Goal: Task Accomplishment & Management: Complete application form

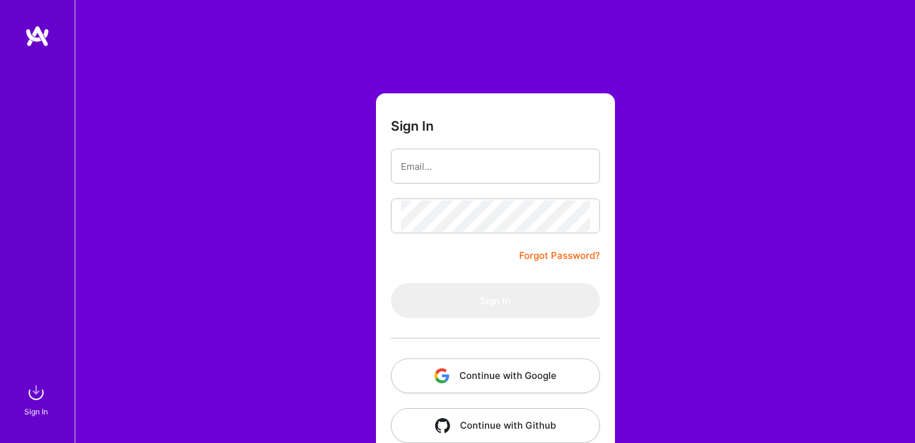
type input "ari.markowitz1@gmail.com"
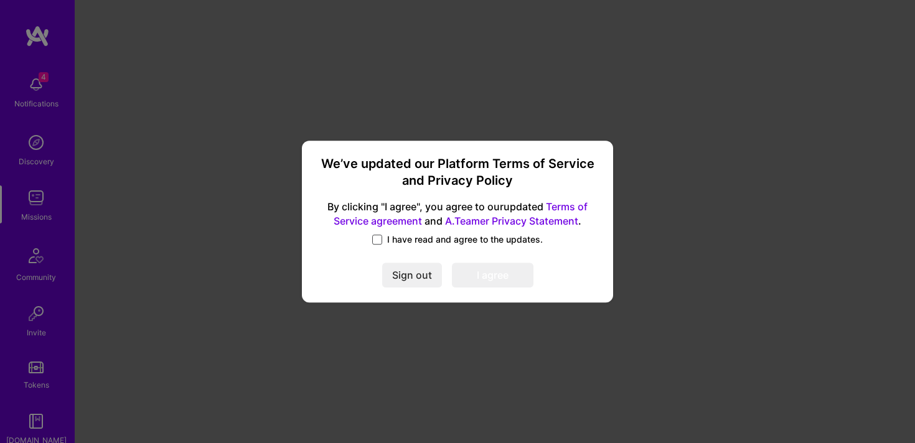
click at [373, 242] on span at bounding box center [377, 240] width 10 height 10
click at [0, 0] on input "I have read and agree to the updates." at bounding box center [0, 0] width 0 height 0
click at [497, 279] on button "I agree" at bounding box center [493, 275] width 82 height 25
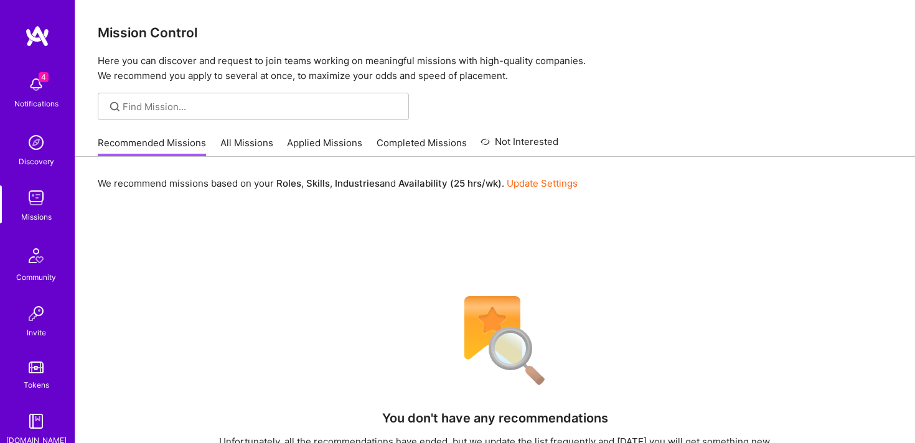
click at [39, 86] on img at bounding box center [36, 84] width 25 height 25
click at [42, 85] on div "4 Notifications Discovery Missions Community Invite Tokens A.Guide" at bounding box center [37, 258] width 75 height 377
click at [42, 85] on img at bounding box center [36, 84] width 25 height 25
click at [42, 85] on div "4 Notifications Discovery Missions Community Invite Tokens A.Guide" at bounding box center [37, 258] width 75 height 377
click at [42, 85] on img at bounding box center [36, 84] width 25 height 25
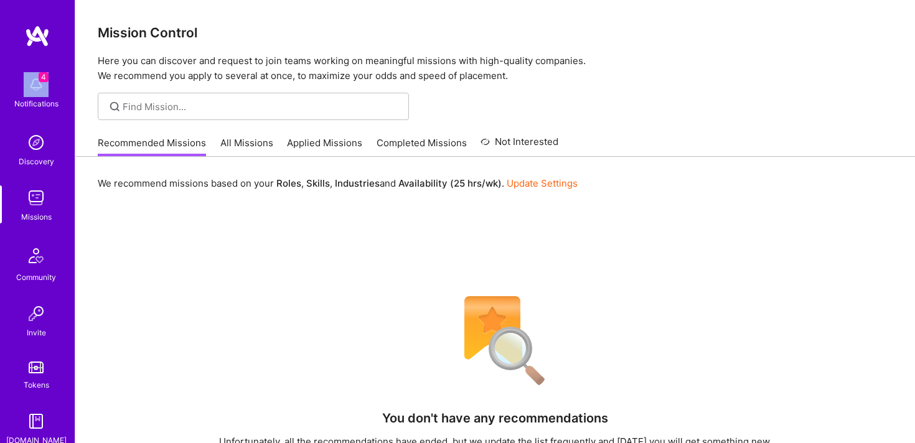
click at [42, 85] on div "4 Notifications Discovery Missions Community Invite Tokens A.Guide" at bounding box center [37, 258] width 75 height 377
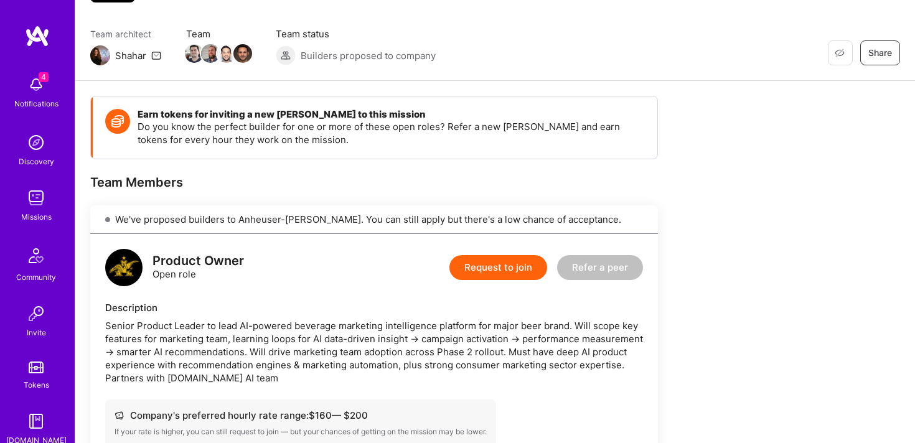
scroll to position [86, 0]
click at [495, 270] on button "Request to join" at bounding box center [498, 266] width 98 height 25
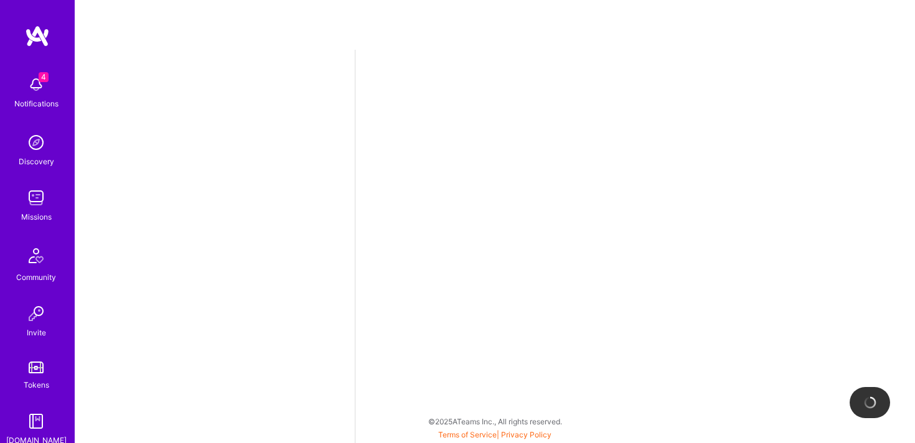
select select "US"
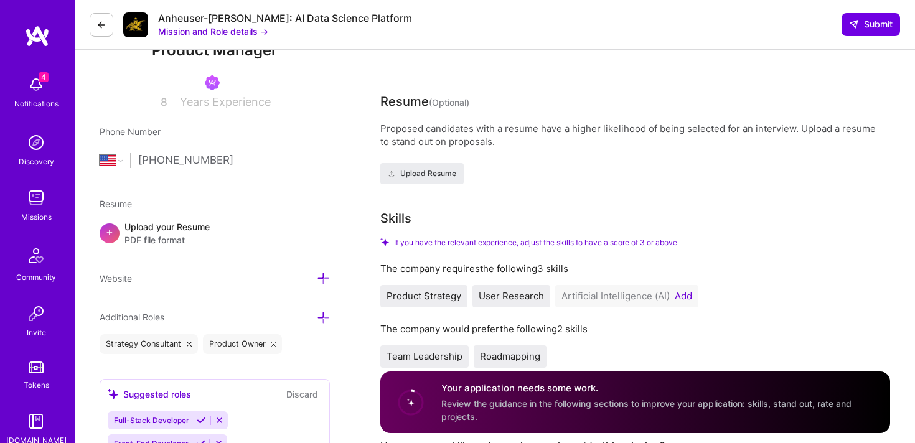
scroll to position [220, 0]
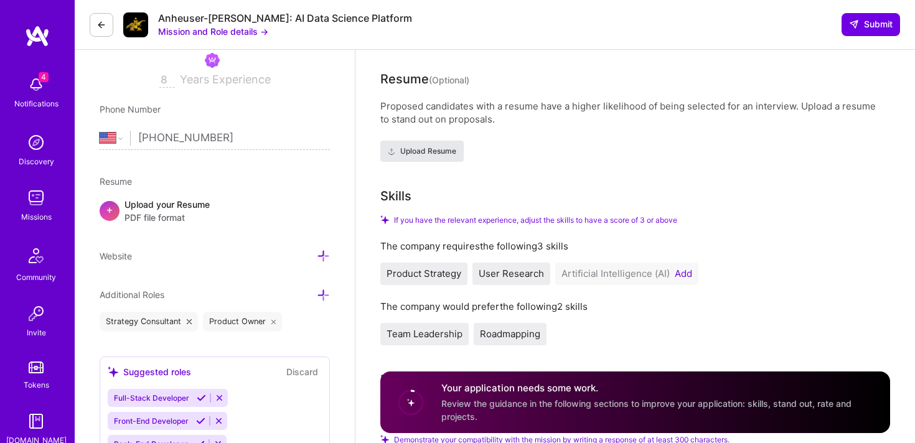
click at [431, 151] on span "Upload Resume" at bounding box center [422, 151] width 68 height 11
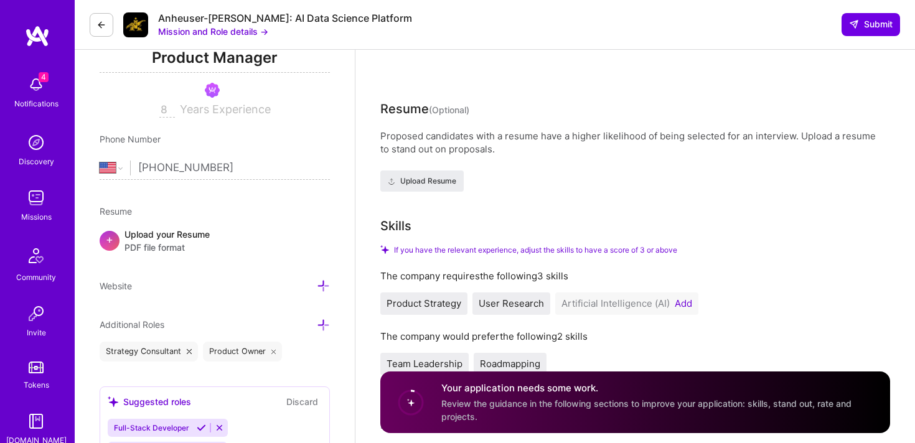
scroll to position [185, 0]
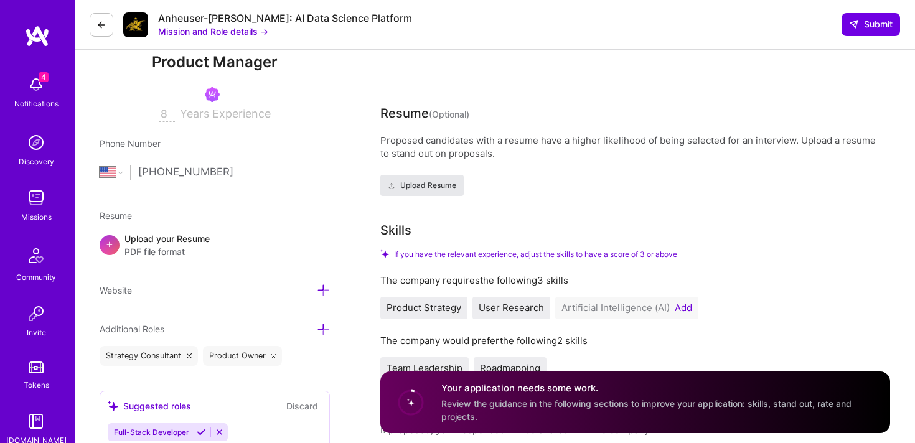
click at [449, 180] on span "Upload Resume" at bounding box center [422, 185] width 68 height 11
click at [591, 158] on div "Proposed candidates with a resume have a higher likelihood of being selected fo…" at bounding box center [629, 147] width 498 height 26
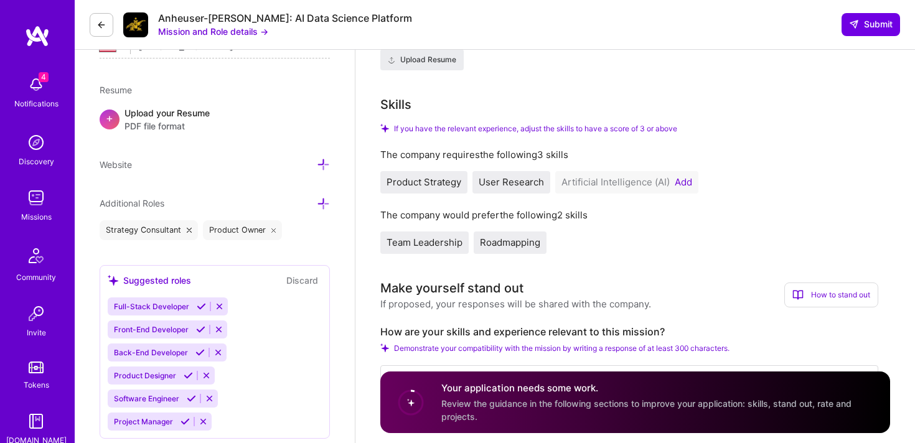
scroll to position [310, 0]
click at [681, 180] on button "Add" at bounding box center [682, 183] width 17 height 10
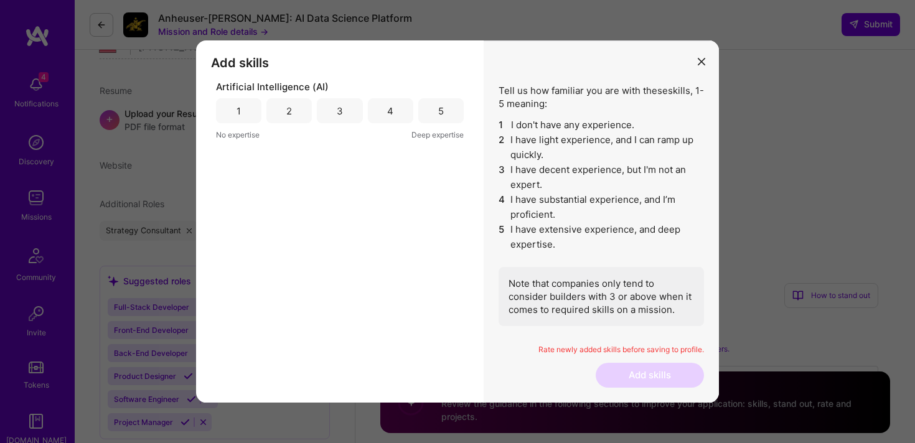
click at [352, 107] on div "3" at bounding box center [339, 110] width 45 height 25
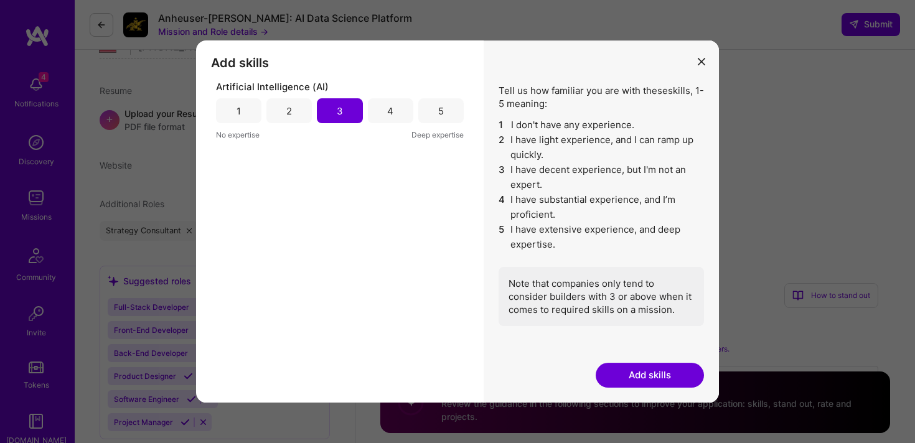
click at [652, 377] on button "Add skills" at bounding box center [649, 375] width 108 height 25
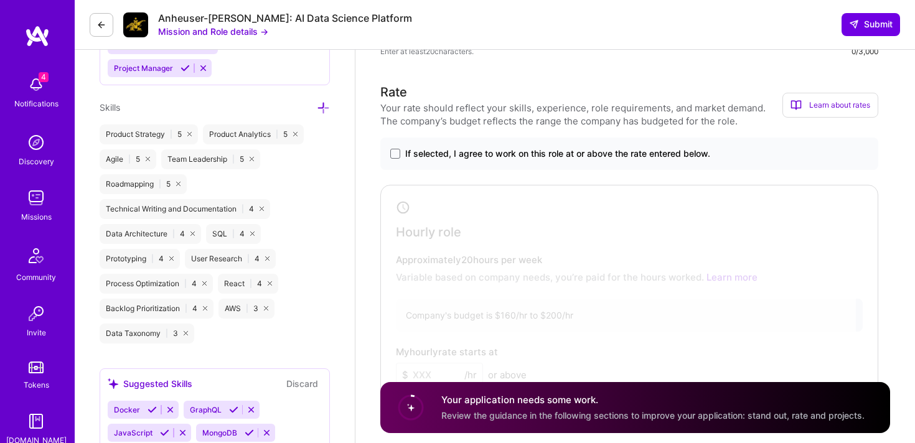
scroll to position [666, 0]
click at [398, 152] on span at bounding box center [395, 152] width 10 height 10
click at [0, 0] on input "If selected, I agree to work on this role at or above the rate entered below." at bounding box center [0, 0] width 0 height 0
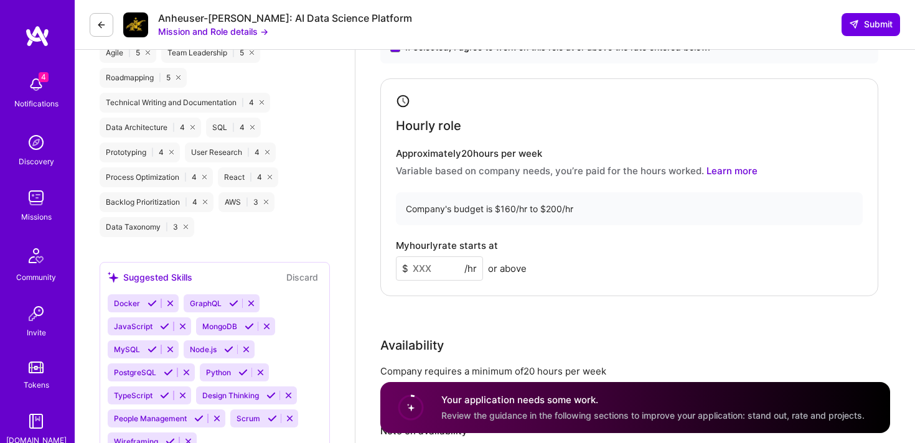
scroll to position [772, 0]
click at [436, 272] on input at bounding box center [439, 268] width 87 height 24
click at [571, 256] on div "My hourly rate starts at $ 145 /hr or above" at bounding box center [629, 260] width 467 height 40
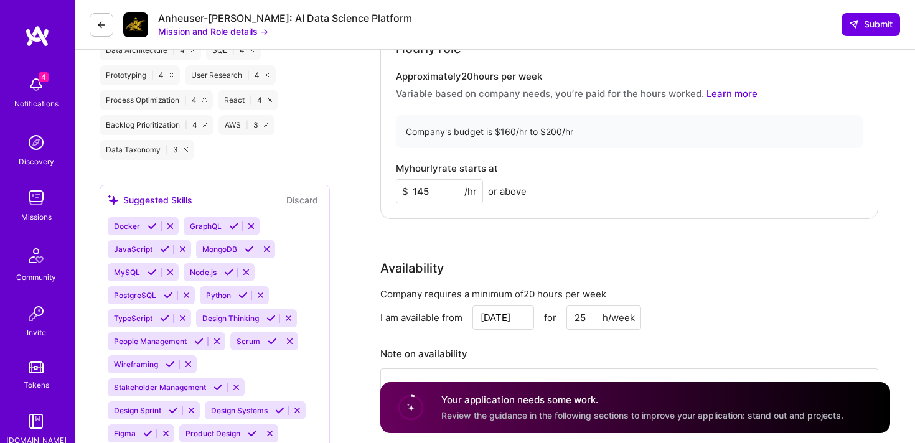
scroll to position [941, 0]
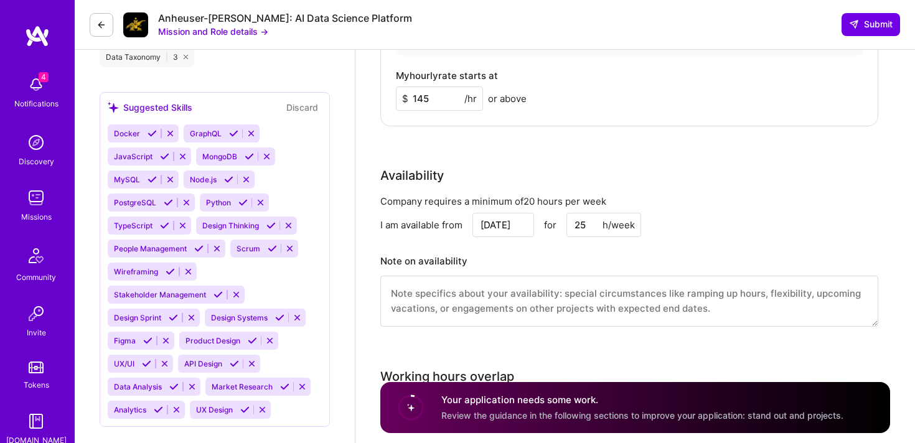
click at [437, 95] on input "145" at bounding box center [439, 98] width 87 height 24
type input "140"
click at [554, 168] on div "Availability" at bounding box center [629, 175] width 498 height 19
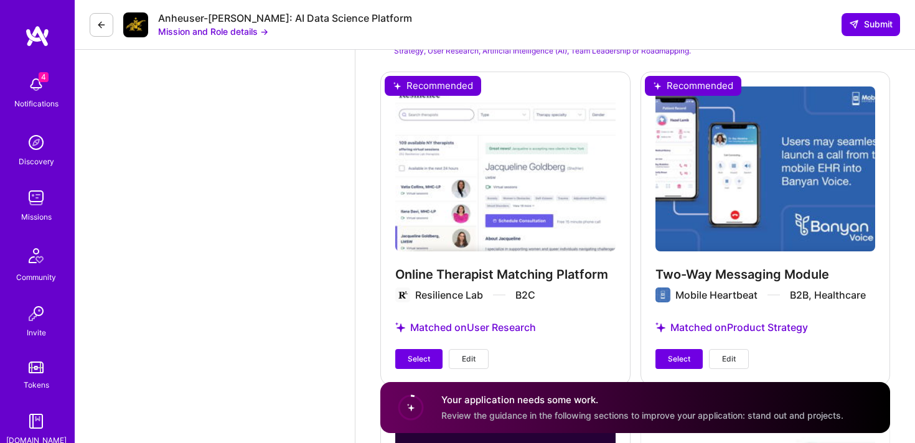
scroll to position [1512, 0]
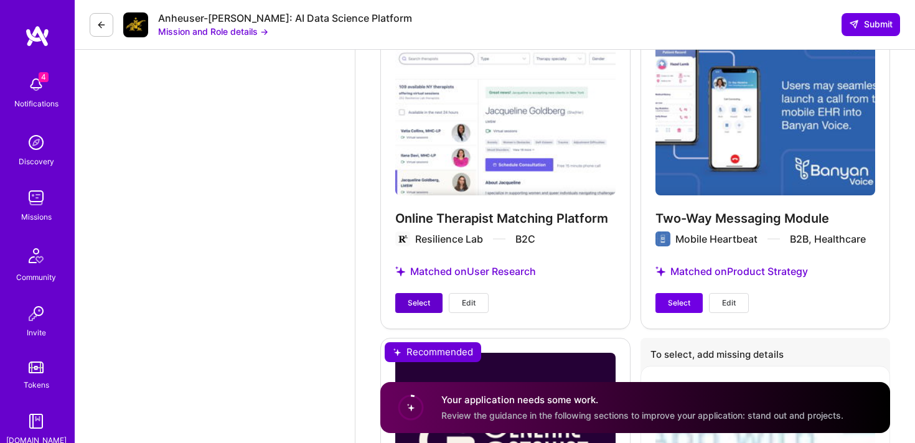
click at [424, 302] on span "Select" at bounding box center [419, 302] width 22 height 11
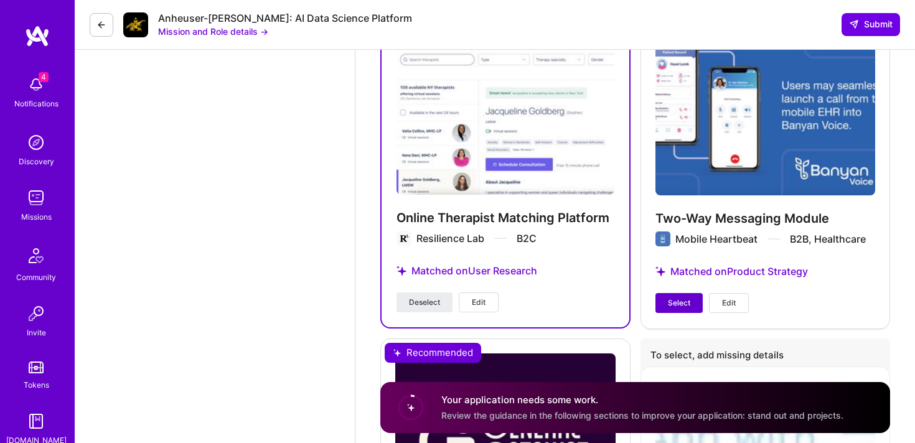
click at [681, 298] on span "Select" at bounding box center [679, 302] width 22 height 11
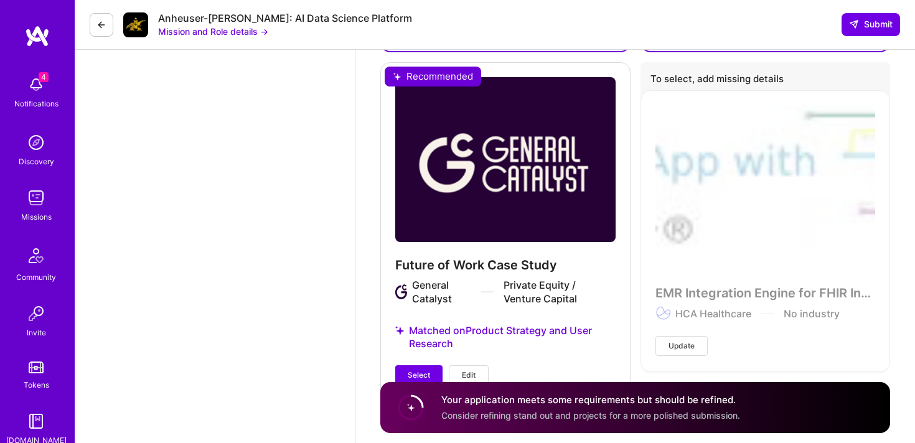
scroll to position [1834, 0]
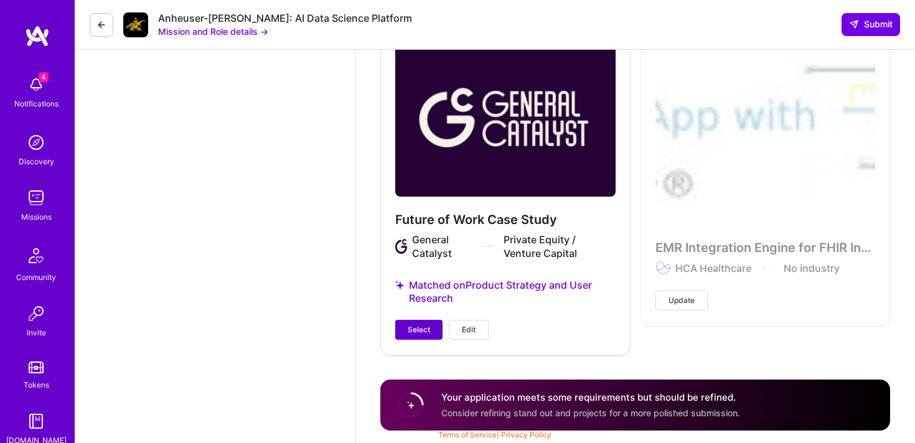
click at [422, 331] on span "Select" at bounding box center [419, 329] width 22 height 11
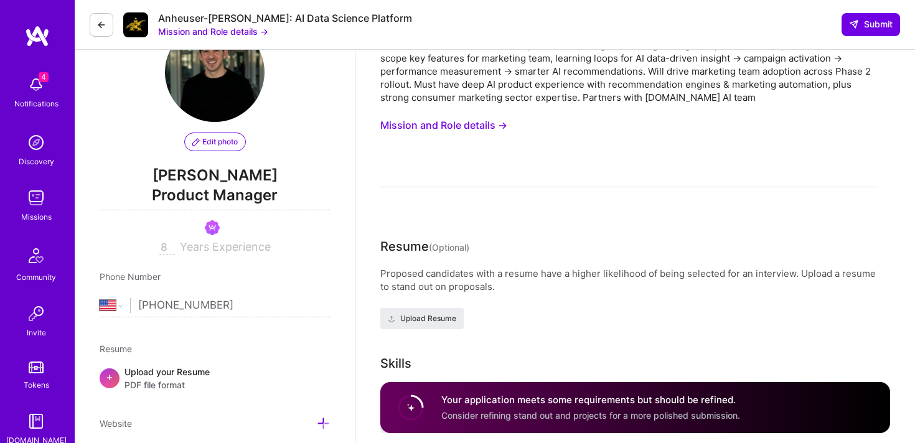
scroll to position [68, 0]
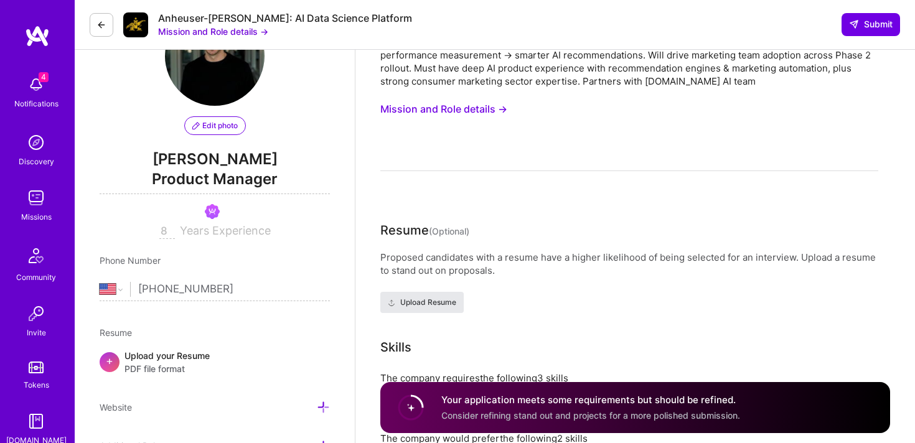
click at [452, 297] on span "Upload Resume" at bounding box center [422, 302] width 68 height 11
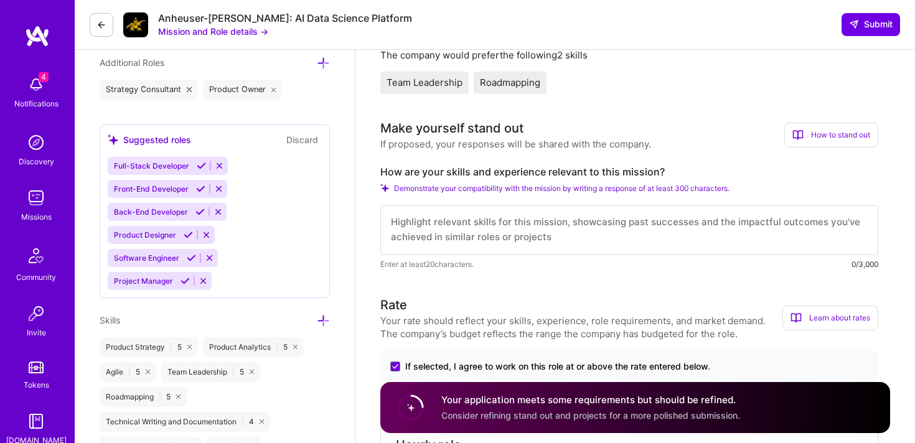
scroll to position [495, 0]
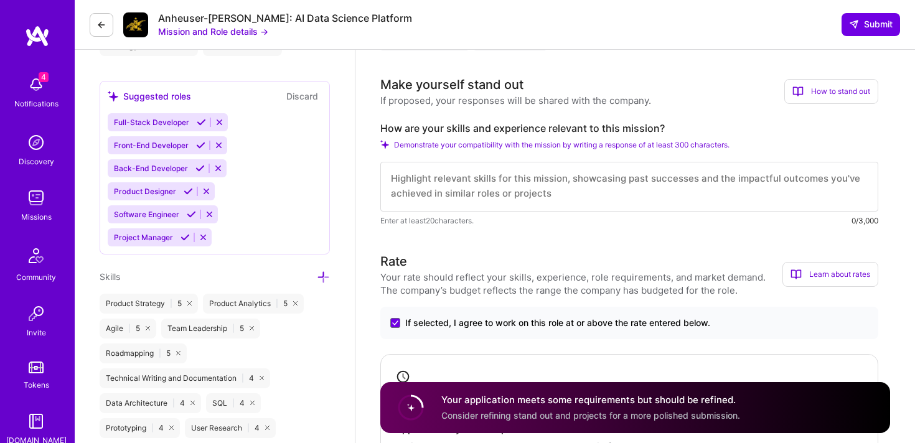
click at [579, 199] on textarea at bounding box center [629, 187] width 498 height 50
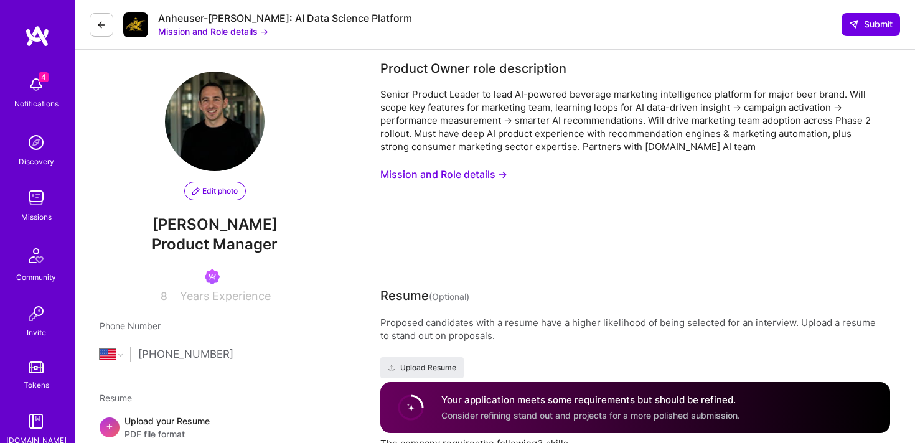
scroll to position [0, 0]
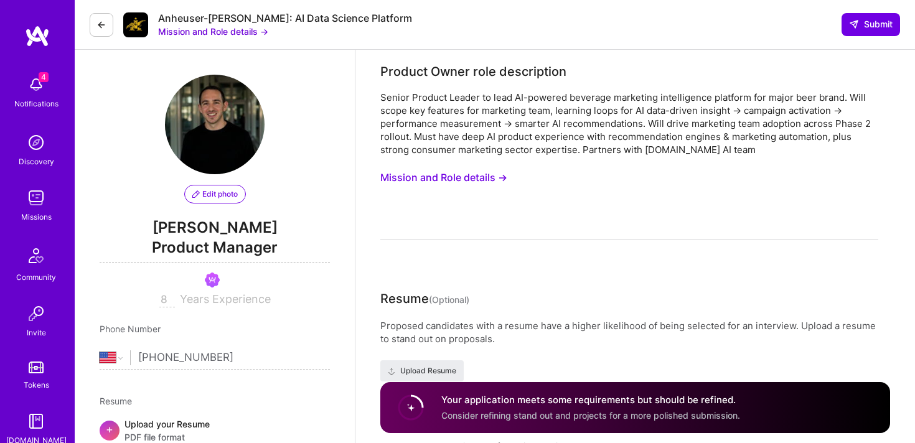
drag, startPoint x: 478, startPoint y: 179, endPoint x: 507, endPoint y: 133, distance: 54.2
click at [507, 133] on div "Senior Product Leader to lead AI-powered beverage marketing intelligence platfo…" at bounding box center [629, 165] width 498 height 149
click at [444, 175] on button "Mission and Role details →" at bounding box center [443, 177] width 127 height 23
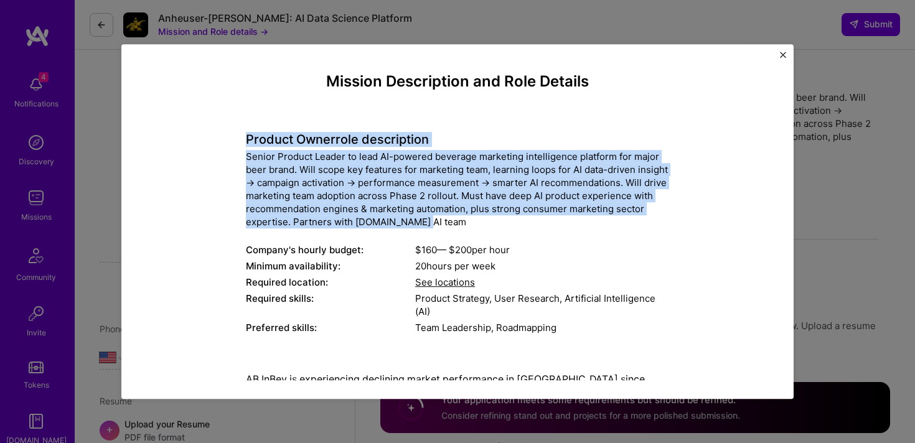
drag, startPoint x: 237, startPoint y: 136, endPoint x: 462, endPoint y: 225, distance: 241.4
click at [462, 225] on div "Mission Description and Role Details Product Owner role description Senior Prod…" at bounding box center [457, 451] width 615 height 757
copy div "Product Owner role description Senior Product Leader to lead AI-powered beverag…"
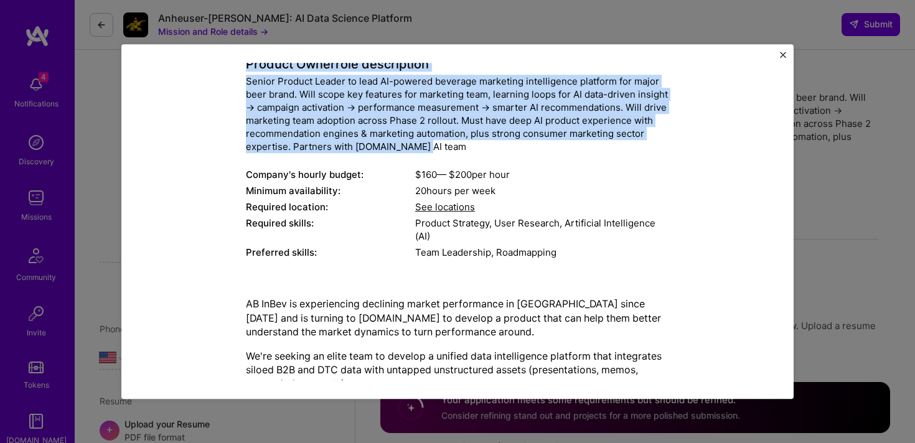
scroll to position [157, 0]
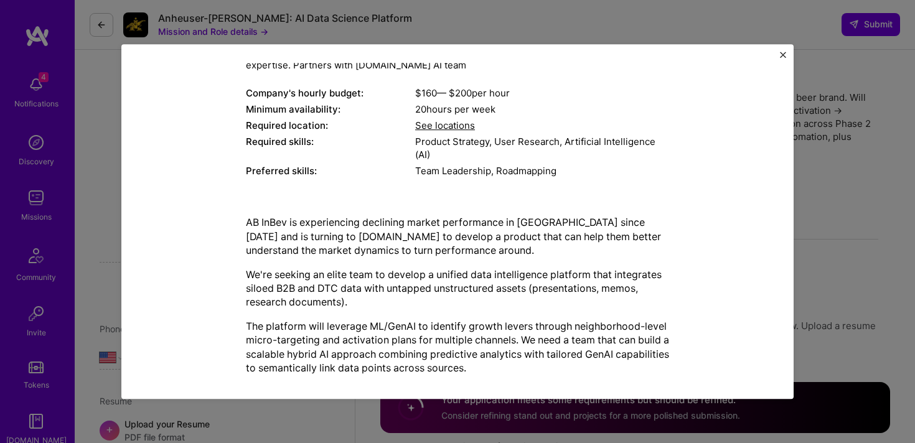
click at [434, 124] on span "See locations" at bounding box center [445, 126] width 60 height 12
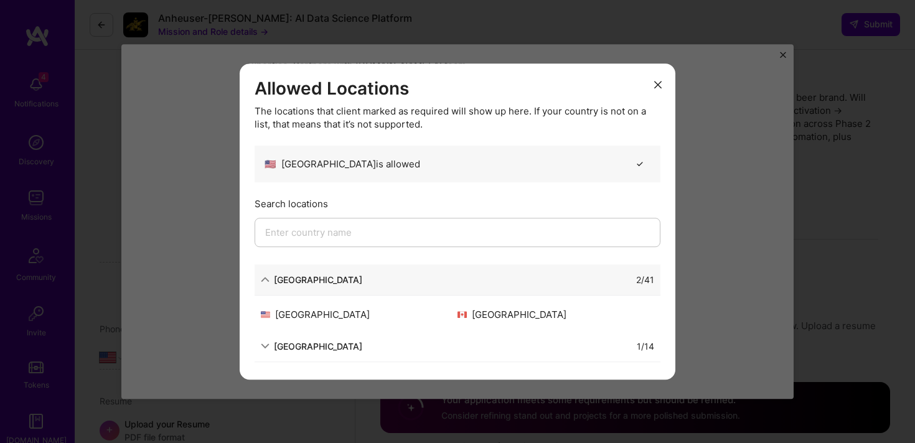
click at [650, 88] on button "modal" at bounding box center [657, 83] width 15 height 21
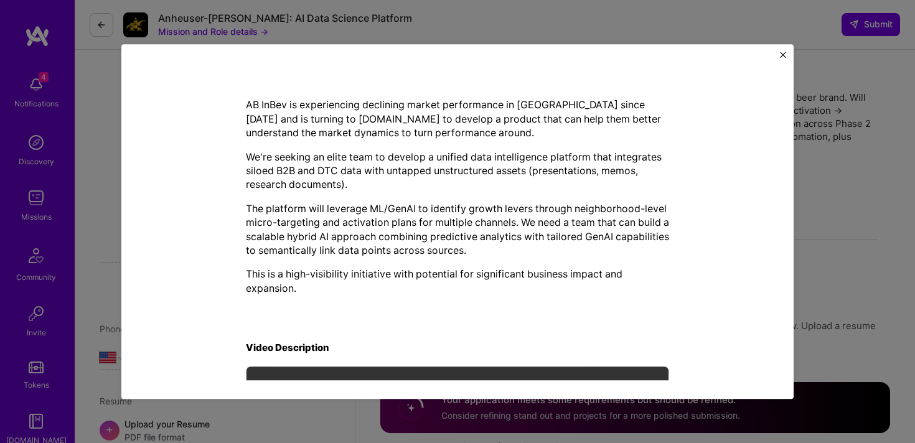
scroll to position [282, 0]
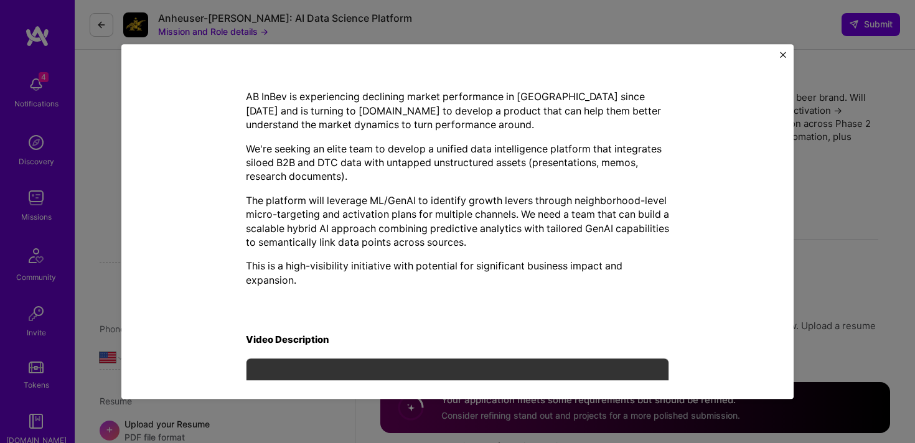
click at [781, 52] on img "Close" at bounding box center [783, 55] width 6 height 6
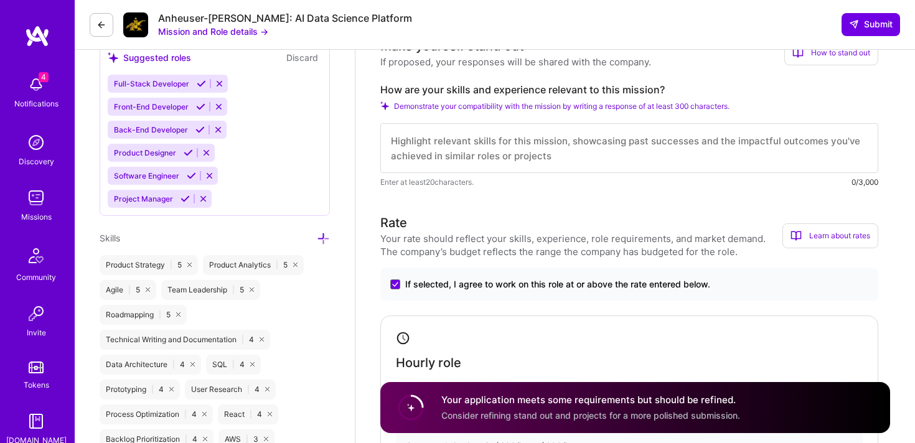
scroll to position [531, 0]
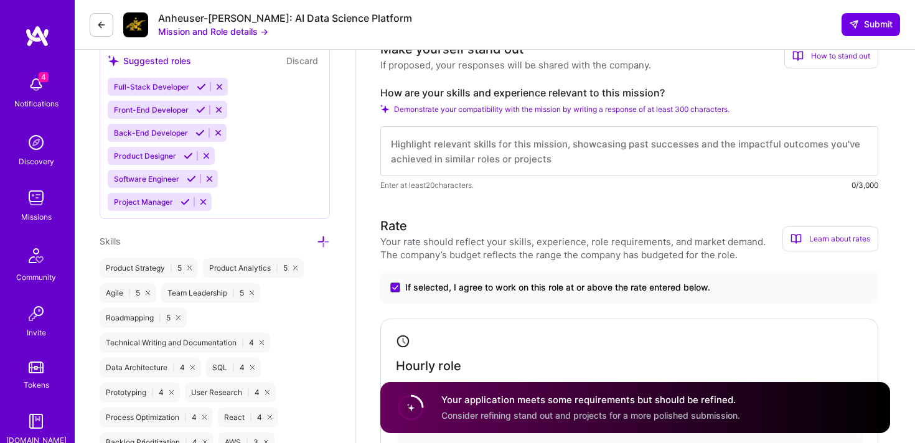
click at [543, 147] on textarea at bounding box center [629, 151] width 498 height 50
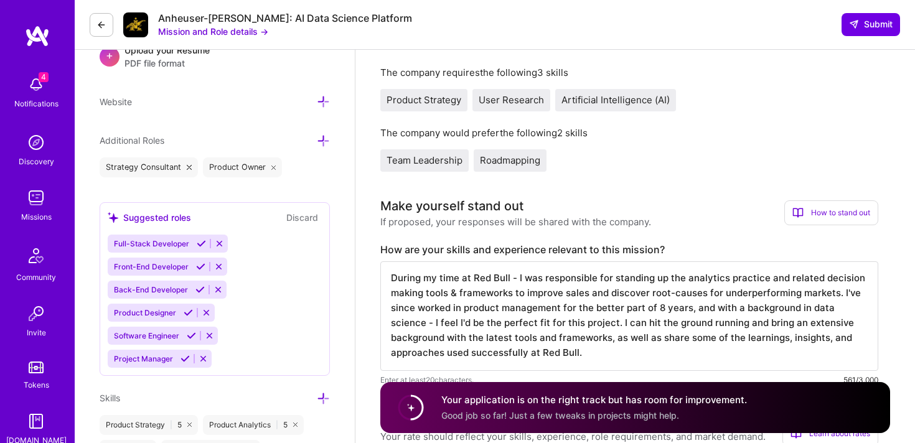
scroll to position [389, 0]
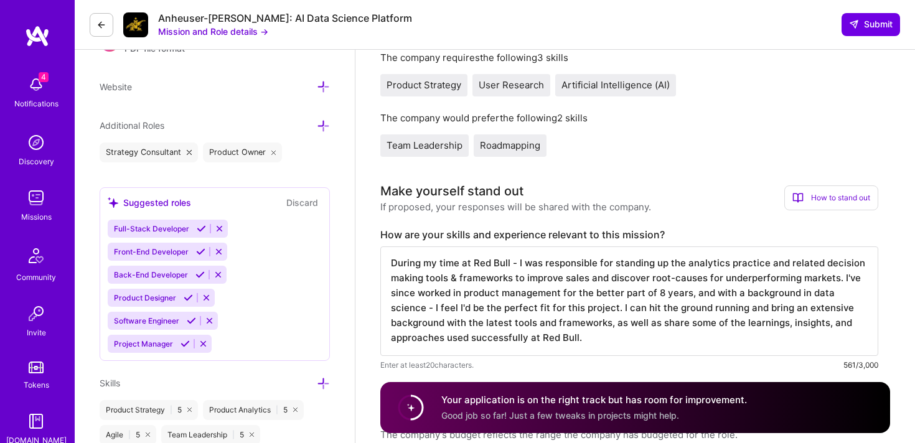
click at [546, 316] on textarea "During my time at Red Bull - I was responsible for standing up the analytics pr…" at bounding box center [629, 301] width 498 height 110
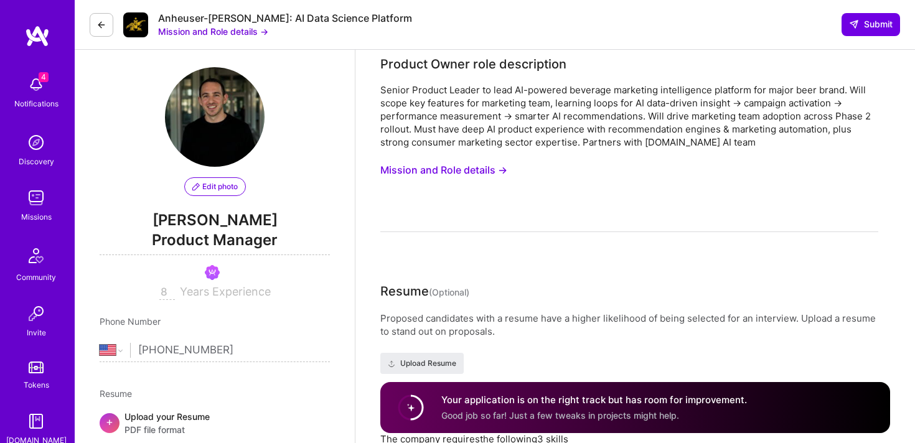
scroll to position [0, 0]
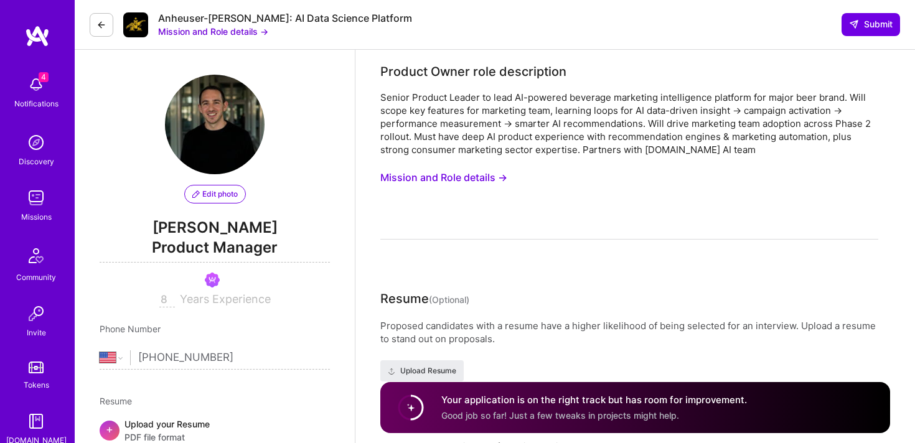
click at [479, 183] on button "Mission and Role details →" at bounding box center [443, 177] width 127 height 23
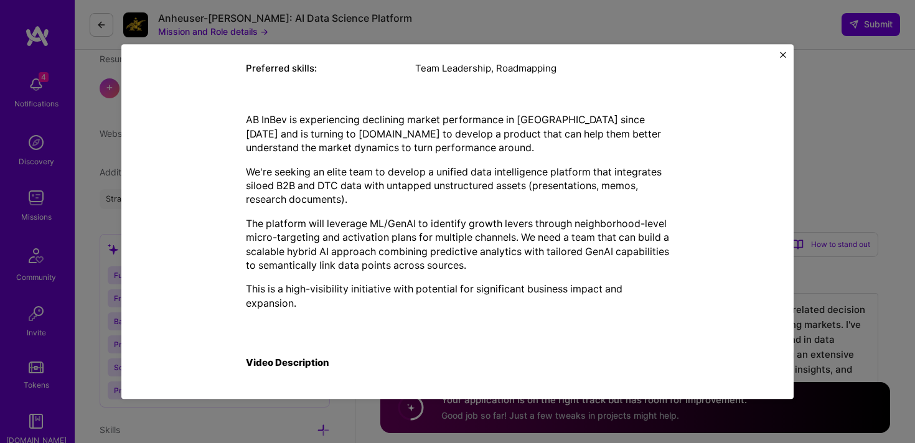
scroll to position [254, 0]
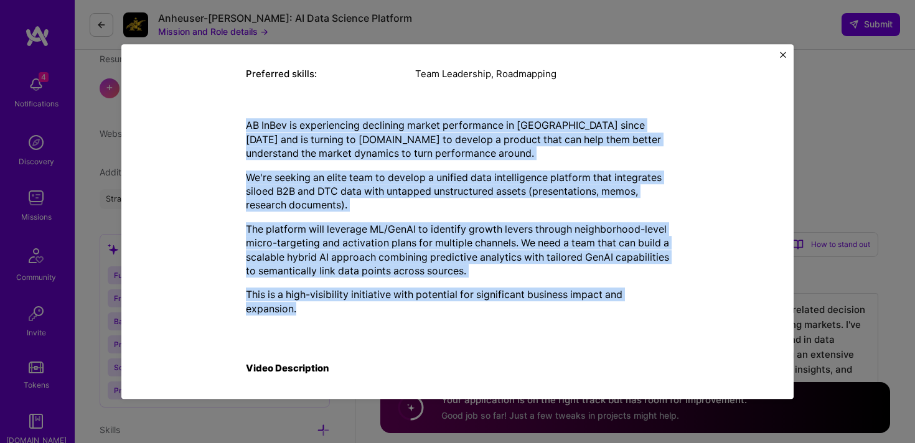
drag, startPoint x: 242, startPoint y: 126, endPoint x: 388, endPoint y: 322, distance: 244.1
click at [388, 322] on div "Mission Description and Role Details Product Owner role description Senior Prod…" at bounding box center [457, 197] width 615 height 757
copy div "AB InBev is experiencing declining market performance in [GEOGRAPHIC_DATA] sinc…"
click at [416, 214] on div "AB InBev is experiencing declining market performance in [GEOGRAPHIC_DATA] sinc…" at bounding box center [457, 217] width 423 height 197
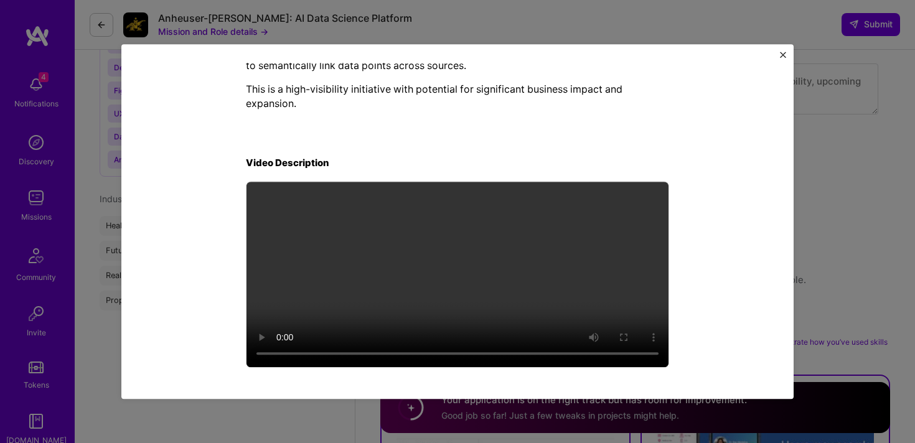
scroll to position [0, 0]
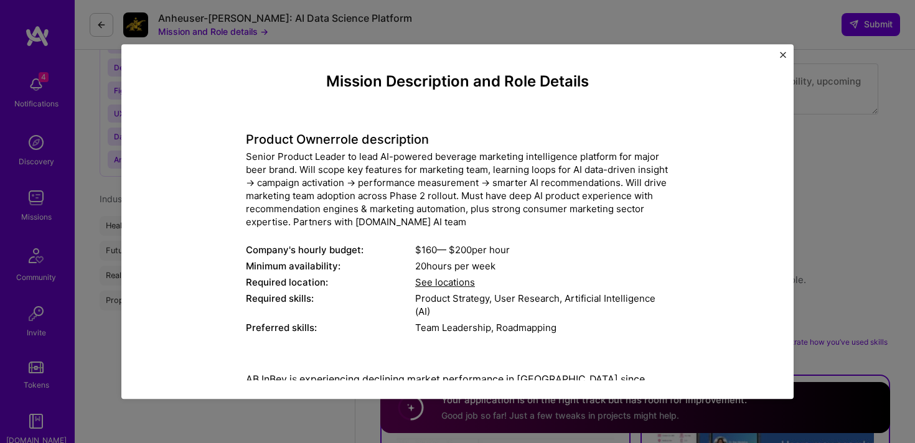
click at [781, 50] on div "Mission Description and Role Details Product Owner role description Senior Prod…" at bounding box center [457, 221] width 672 height 355
click at [782, 58] on button "Close" at bounding box center [783, 58] width 6 height 13
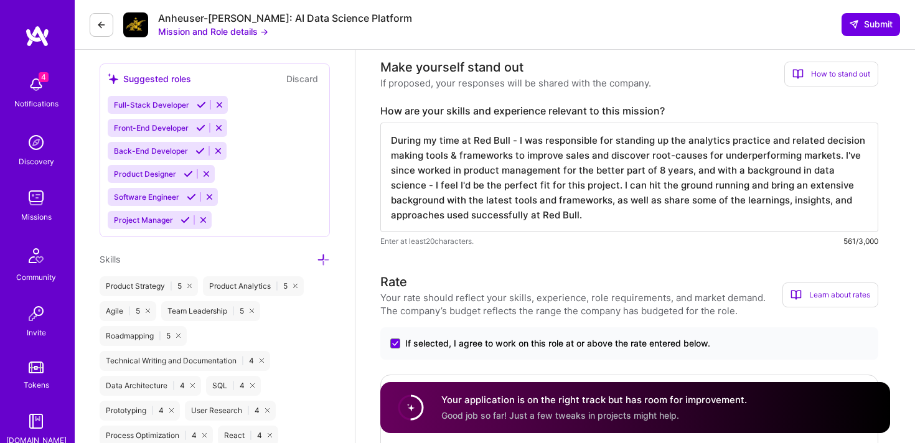
click at [525, 205] on textarea "During my time at Red Bull - I was responsible for standing up the analytics pr…" at bounding box center [629, 178] width 498 height 110
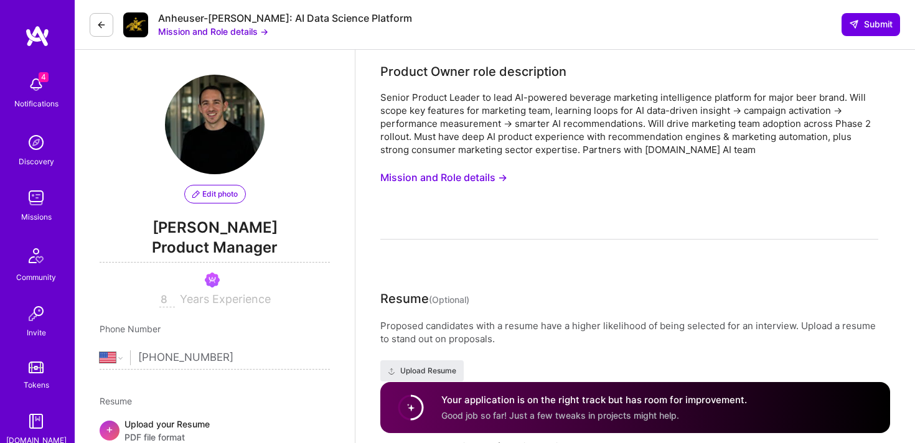
click at [474, 164] on div "Senior Product Leader to lead AI-powered beverage marketing intelligence platfo…" at bounding box center [629, 165] width 498 height 149
click at [472, 172] on button "Mission and Role details →" at bounding box center [443, 177] width 127 height 23
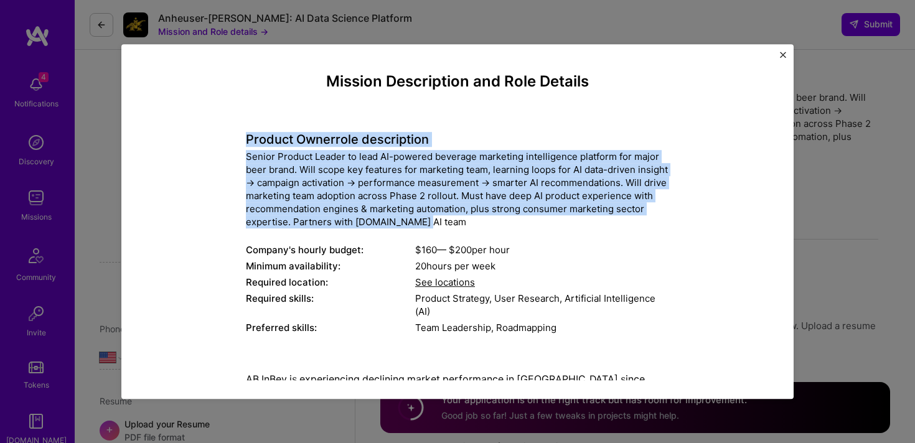
drag, startPoint x: 240, startPoint y: 144, endPoint x: 513, endPoint y: 226, distance: 285.2
click at [513, 226] on div "Mission Description and Role Details Product Owner role description Senior Prod…" at bounding box center [457, 451] width 615 height 757
copy div "Product Owner role description Senior Product Leader to lead AI-powered beverag…"
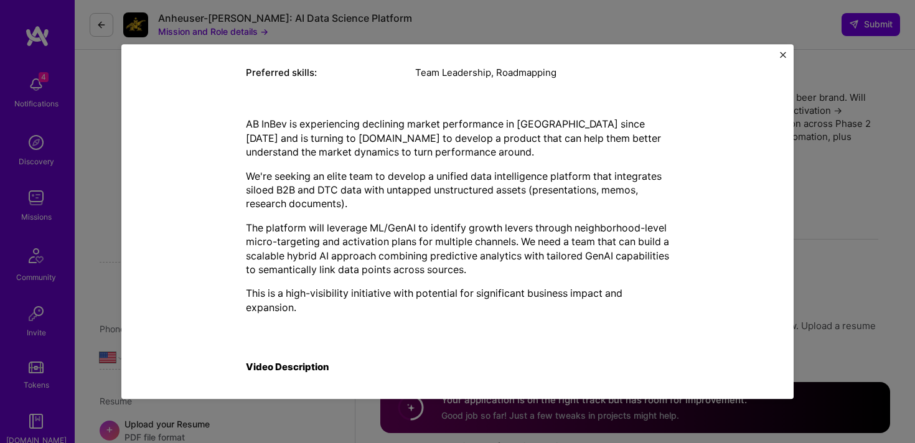
scroll to position [245, 0]
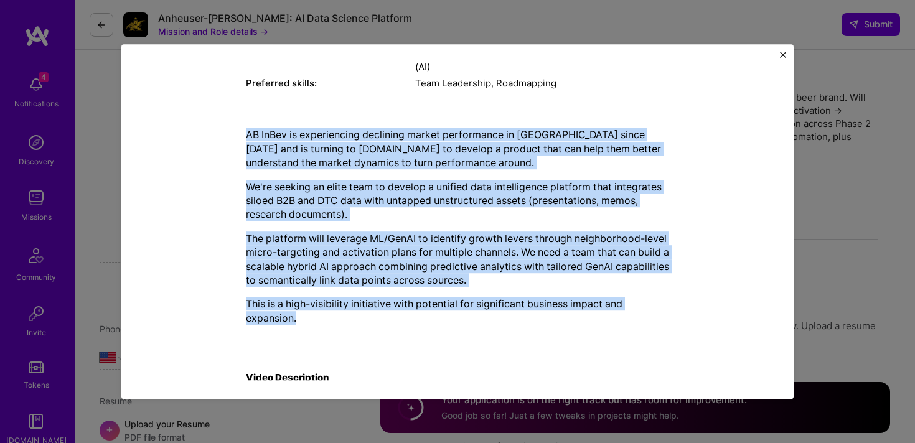
drag, startPoint x: 240, startPoint y: 129, endPoint x: 429, endPoint y: 342, distance: 285.2
click at [429, 342] on div "Mission Description and Role Details Product Owner role description Senior Prod…" at bounding box center [457, 206] width 615 height 757
copy div "AB InBev is experiencing declining market performance in [GEOGRAPHIC_DATA] sinc…"
click at [780, 57] on img "Close" at bounding box center [783, 55] width 6 height 6
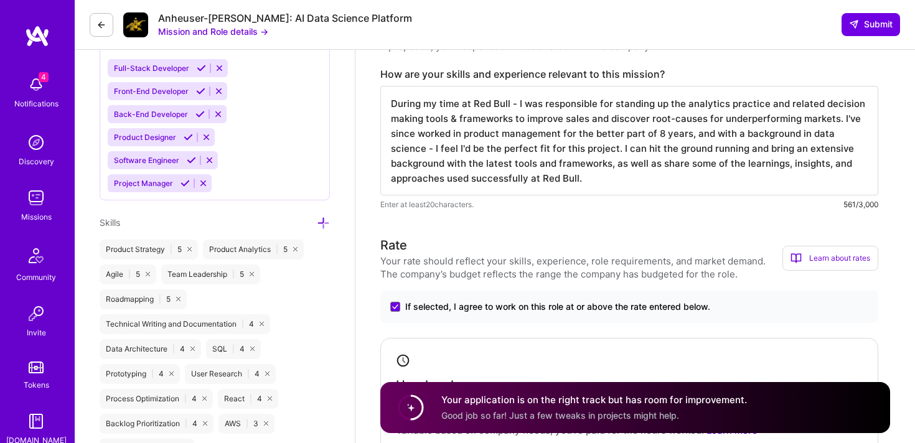
scroll to position [550, 0]
click at [548, 169] on textarea "During my time at Red Bull - I was responsible for standing up the analytics pr…" at bounding box center [629, 140] width 498 height 110
paste textarea ", L ipsum do sit ametconse adipisci eli seddo eiu tempo inc utlaboreet dolo mag…"
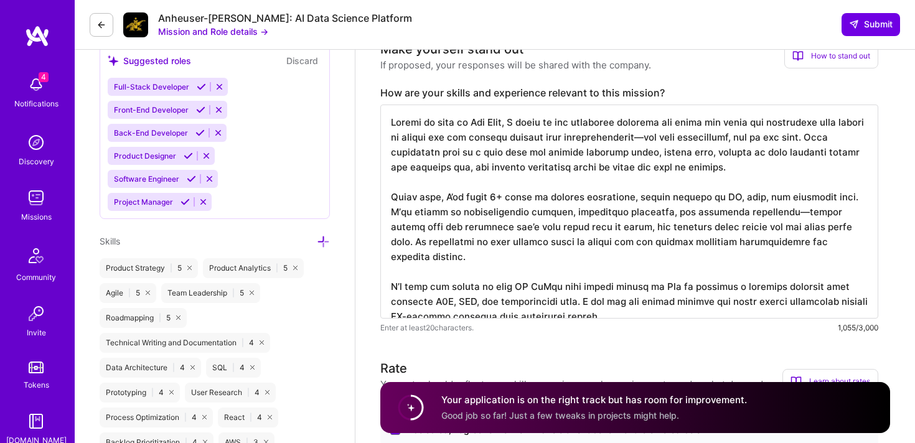
scroll to position [530, 0]
click at [650, 138] on textarea at bounding box center [629, 212] width 498 height 214
click at [684, 212] on textarea at bounding box center [629, 212] width 498 height 214
drag, startPoint x: 526, startPoint y: 151, endPoint x: 478, endPoint y: 150, distance: 47.9
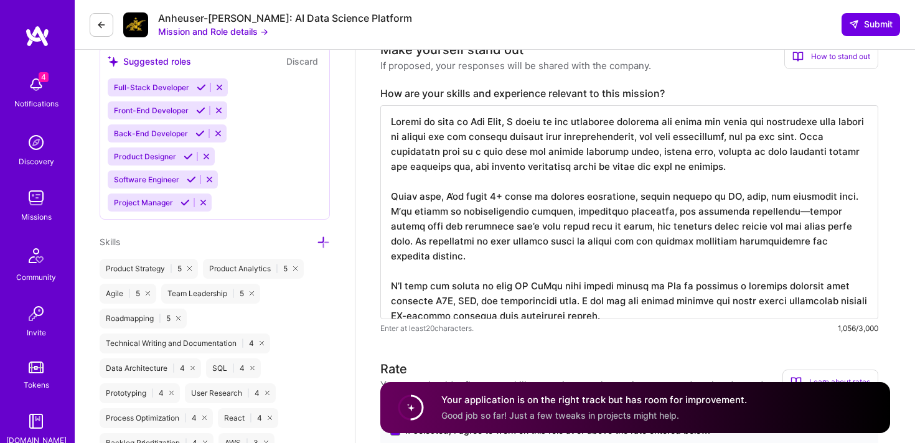
click at [478, 150] on textarea at bounding box center [629, 212] width 498 height 214
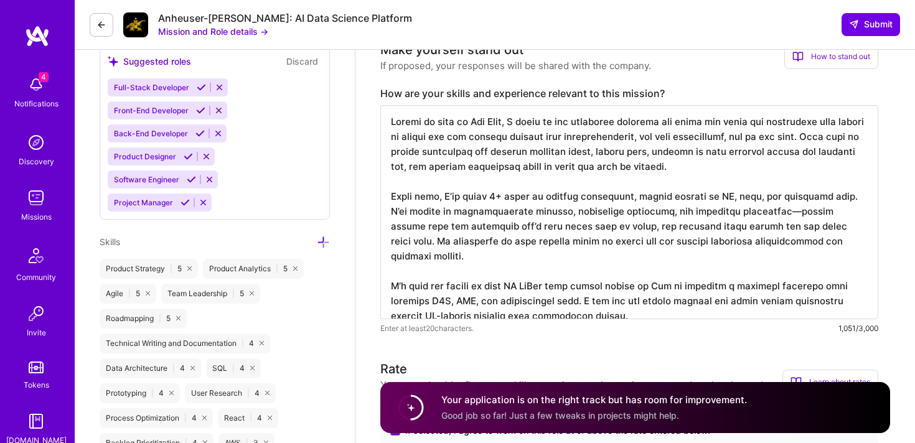
click at [534, 231] on textarea at bounding box center [629, 212] width 498 height 214
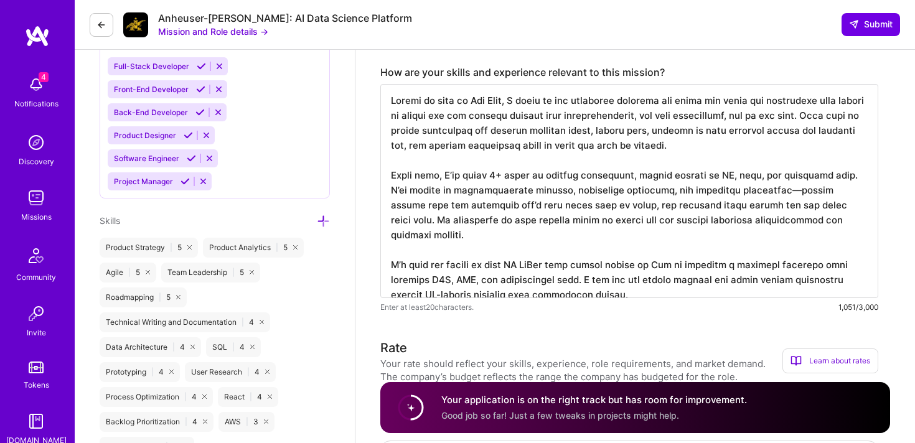
scroll to position [554, 0]
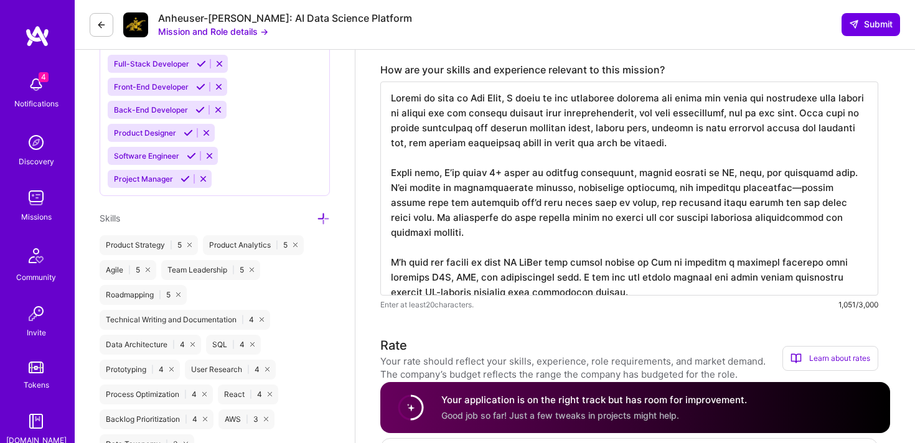
click at [551, 263] on textarea at bounding box center [629, 189] width 498 height 214
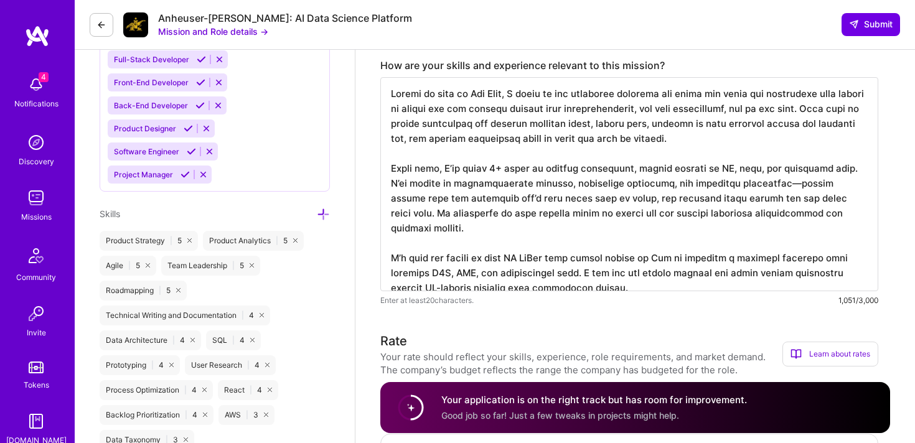
scroll to position [559, 0]
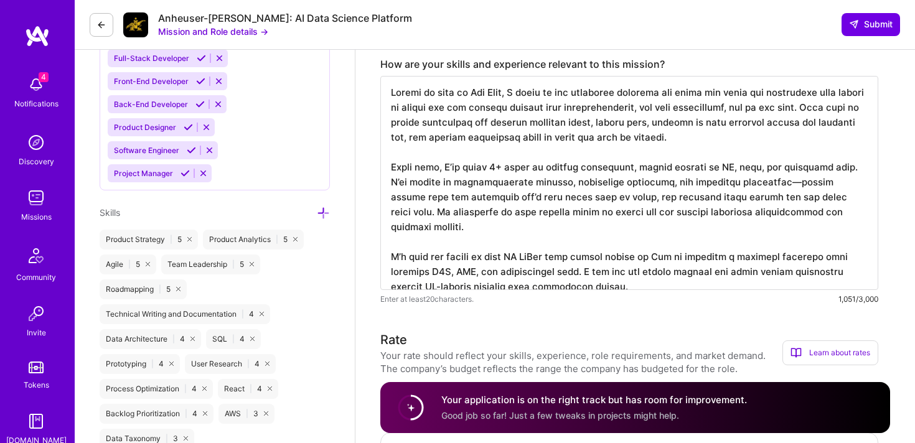
click at [790, 182] on textarea at bounding box center [629, 183] width 498 height 214
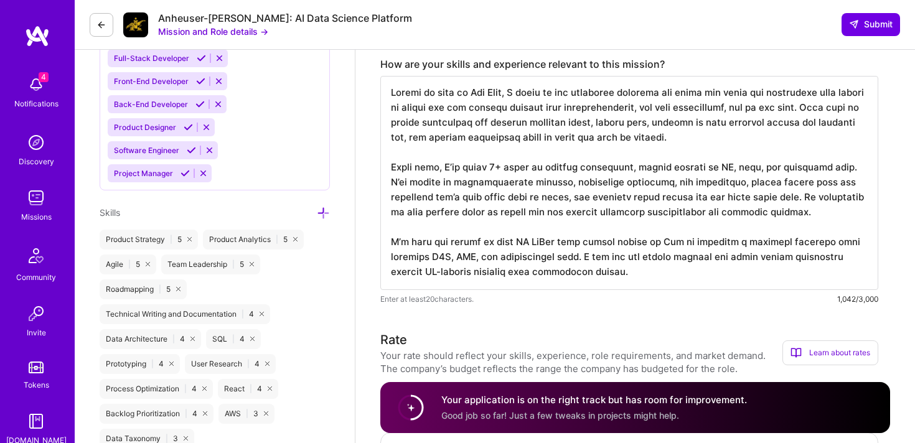
click at [769, 230] on textarea at bounding box center [629, 183] width 498 height 214
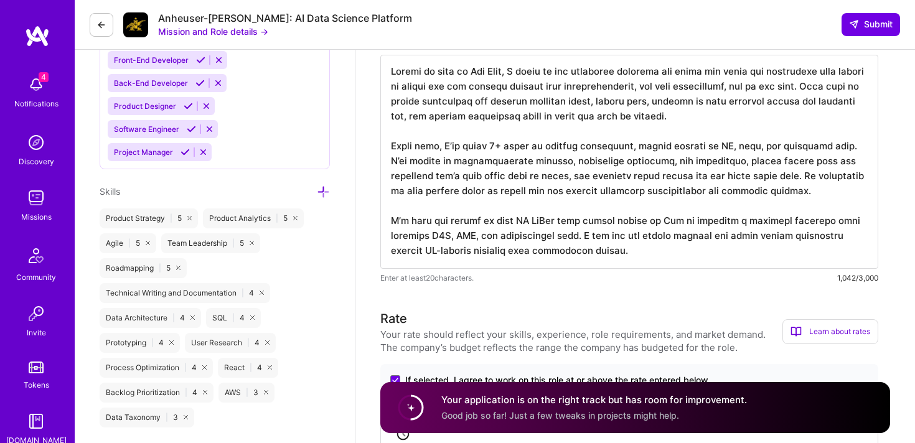
scroll to position [586, 0]
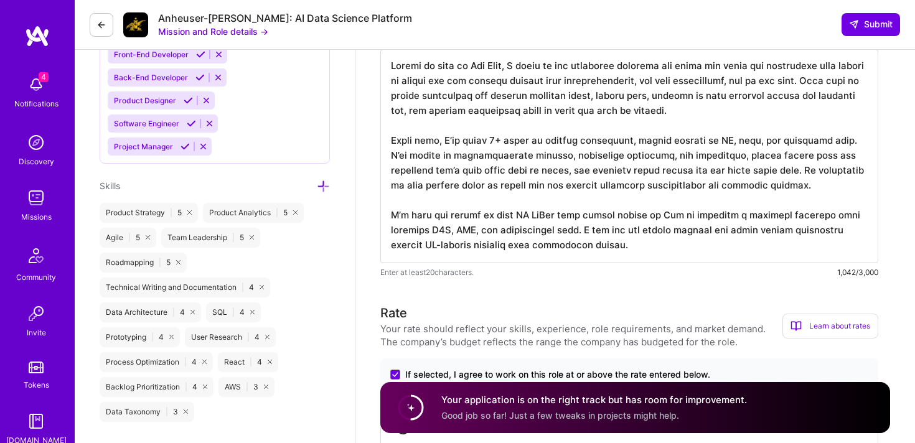
drag, startPoint x: 739, startPoint y: 156, endPoint x: 803, endPoint y: 169, distance: 64.8
click at [803, 169] on textarea at bounding box center [629, 156] width 498 height 214
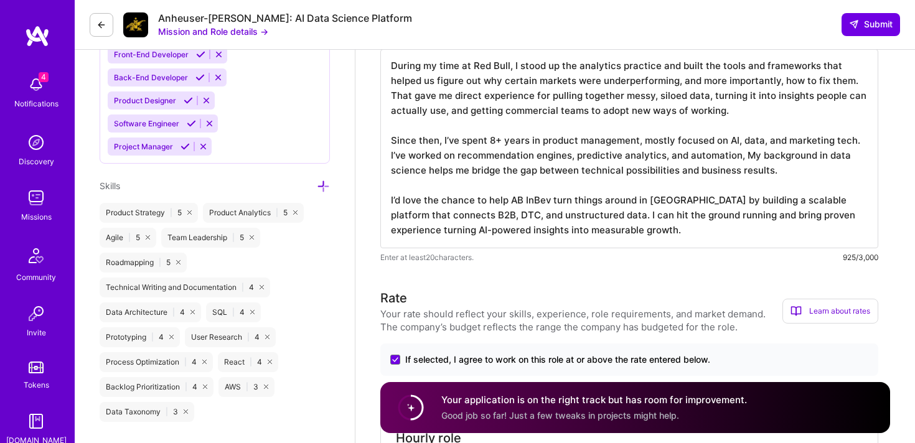
scroll to position [0, 0]
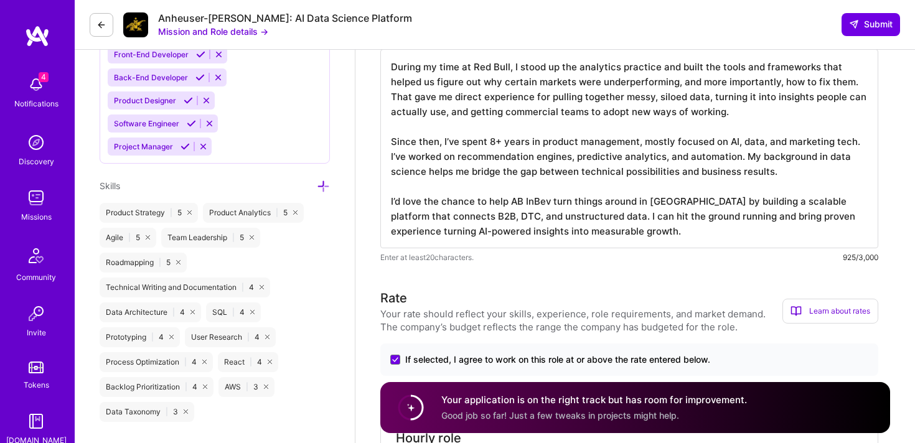
click at [694, 226] on textarea "During my time at Red Bull, I stood up the analytics practice and built the too…" at bounding box center [629, 148] width 498 height 199
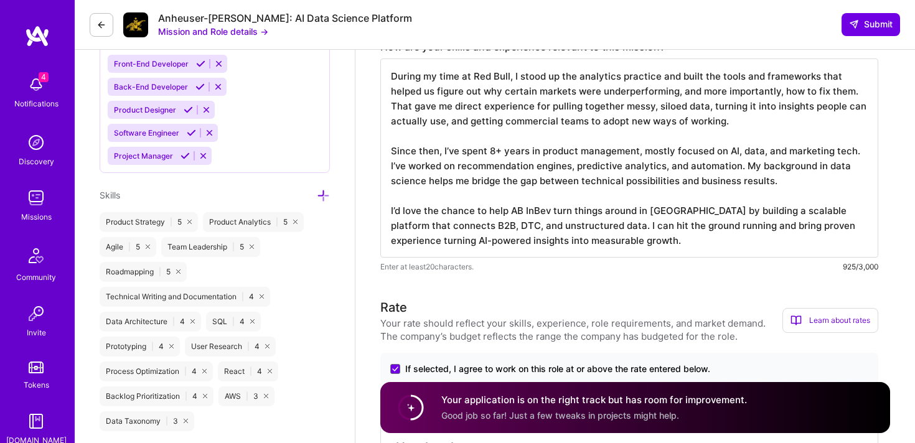
click at [551, 209] on textarea "During my time at Red Bull, I stood up the analytics practice and built the too…" at bounding box center [629, 157] width 498 height 199
drag, startPoint x: 541, startPoint y: 225, endPoint x: 551, endPoint y: 215, distance: 14.5
click at [551, 215] on textarea "During my time at Red Bull, I stood up the analytics practice and built the too…" at bounding box center [629, 157] width 498 height 199
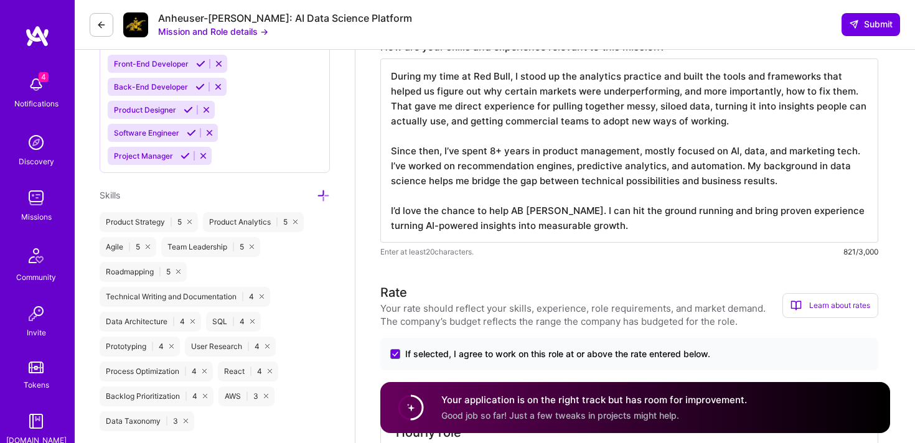
drag, startPoint x: 680, startPoint y: 212, endPoint x: 730, endPoint y: 229, distance: 53.3
click at [730, 229] on textarea "During my time at Red Bull, I stood up the analytics practice and built the too…" at bounding box center [629, 150] width 498 height 184
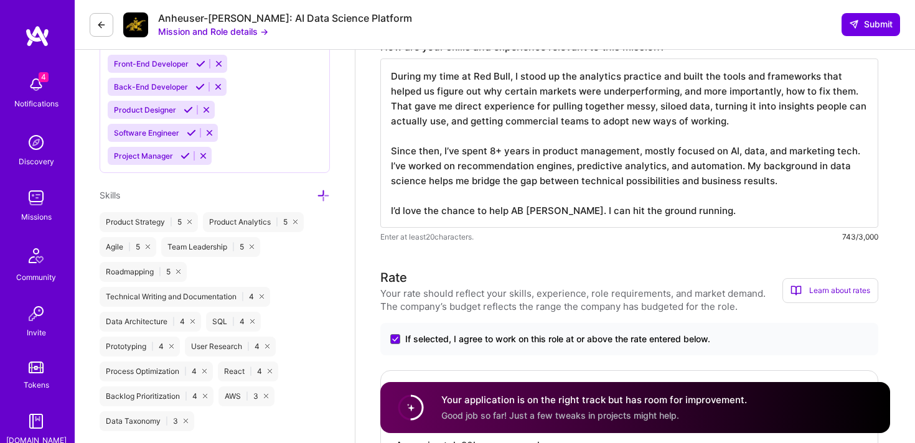
type textarea "During my time at Red Bull, I stood up the analytics practice and built the too…"
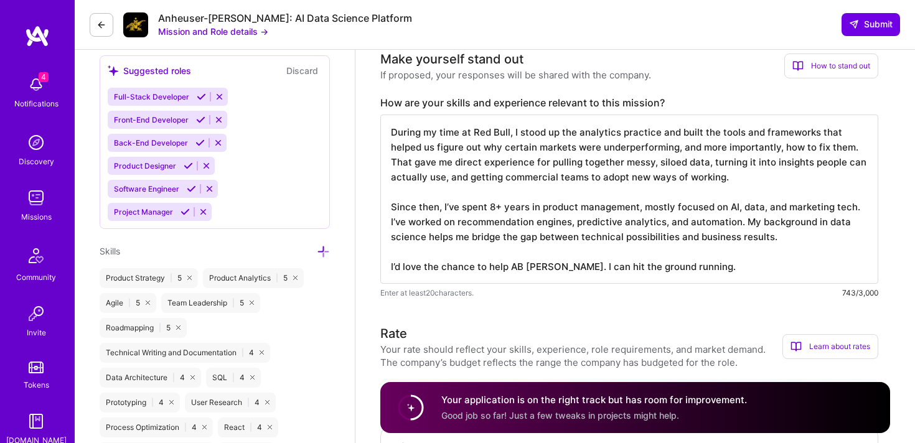
scroll to position [519, 0]
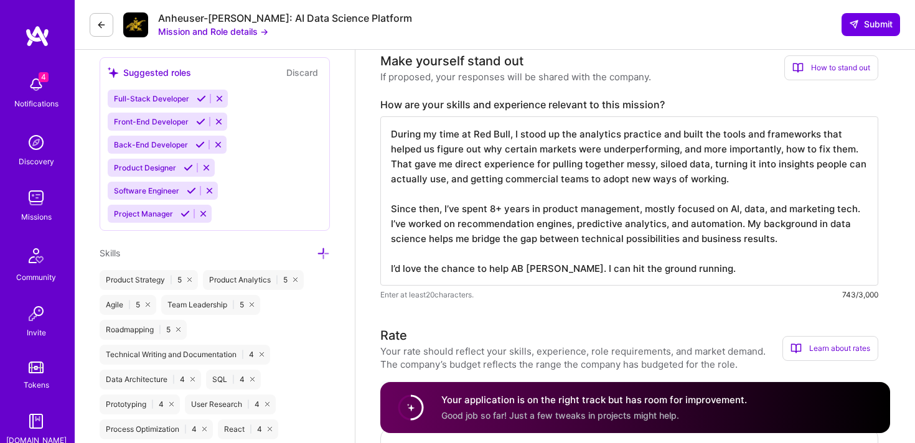
click at [696, 96] on div "Make yourself stand out If proposed, your responses will be shared with the com…" at bounding box center [629, 176] width 498 height 249
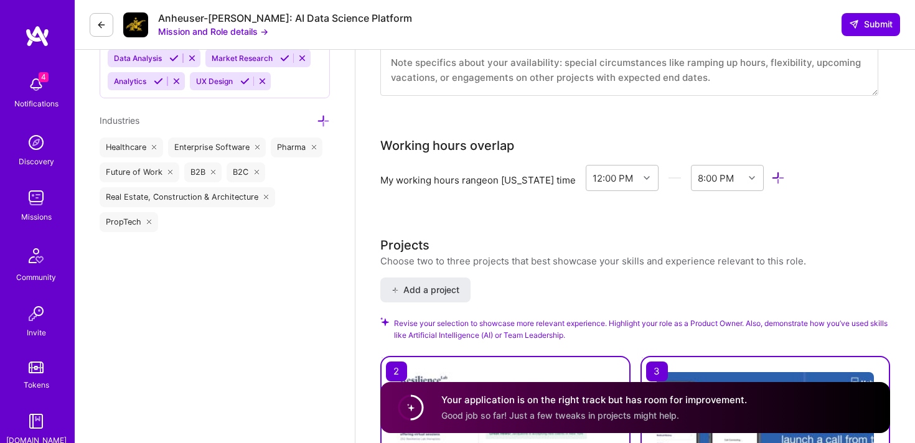
scroll to position [1221, 0]
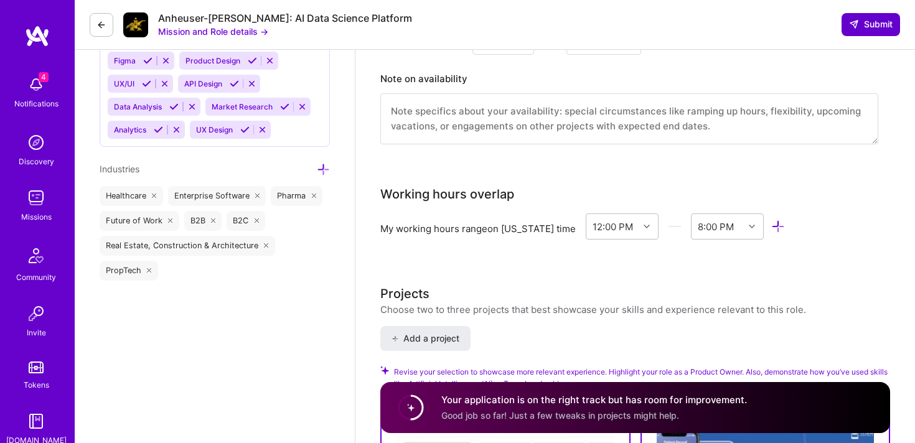
click at [870, 24] on span "Submit" at bounding box center [871, 24] width 44 height 12
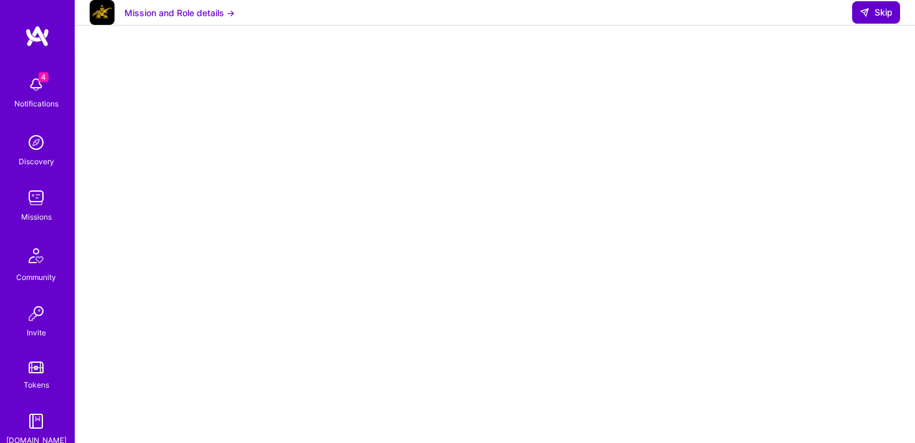
click at [879, 19] on span "Skip" at bounding box center [875, 12] width 33 height 12
select select "US"
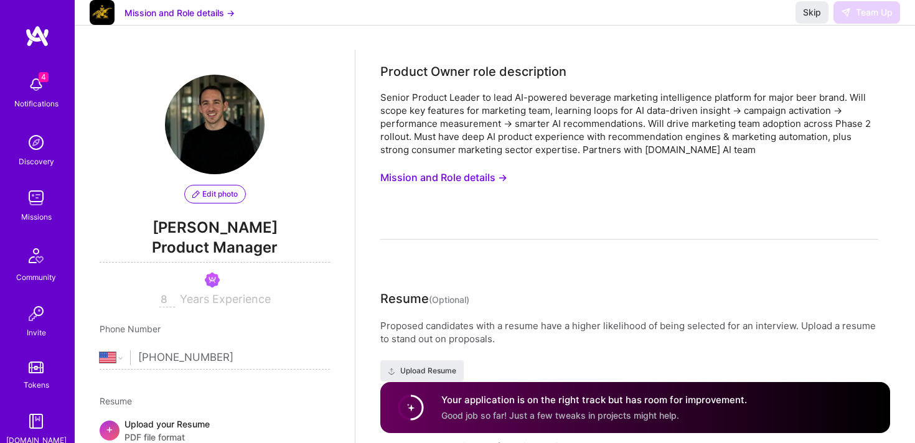
click at [874, 24] on div "Skip Team Up" at bounding box center [847, 12] width 105 height 22
click at [816, 19] on span "Skip" at bounding box center [812, 12] width 18 height 12
click at [801, 82] on div "Product Owner role description Senior Product Leader to lead AI-powered beverag…" at bounding box center [629, 150] width 498 height 177
click at [813, 19] on span "Skip" at bounding box center [812, 12] width 18 height 12
click at [808, 19] on span "Skip" at bounding box center [812, 12] width 18 height 12
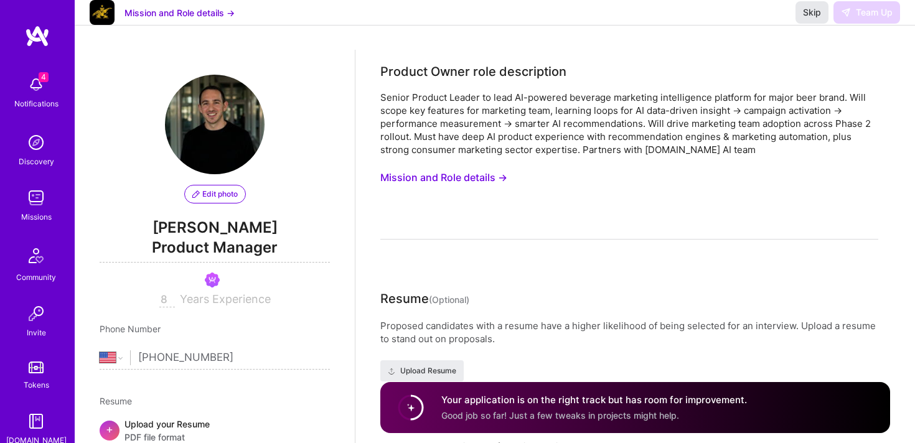
click at [808, 19] on span "Skip" at bounding box center [812, 12] width 18 height 12
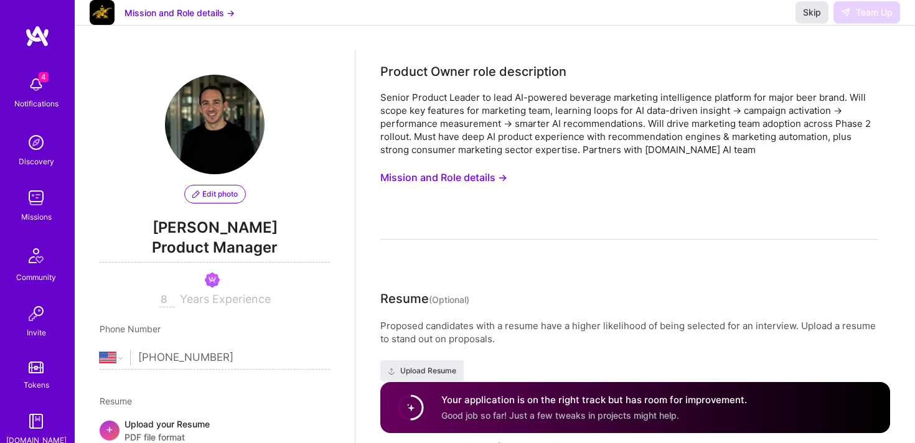
click at [808, 19] on span "Skip" at bounding box center [812, 12] width 18 height 12
click at [210, 19] on button "Mission and Role details →" at bounding box center [179, 12] width 110 height 13
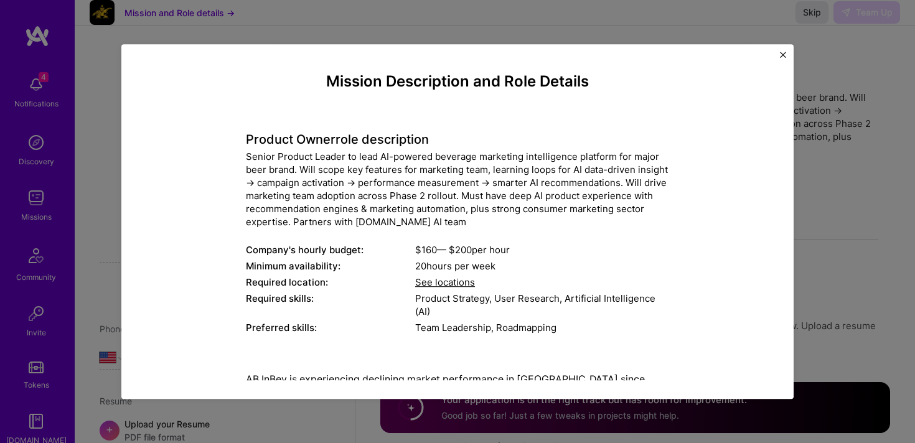
click at [782, 57] on img "Close" at bounding box center [783, 55] width 6 height 6
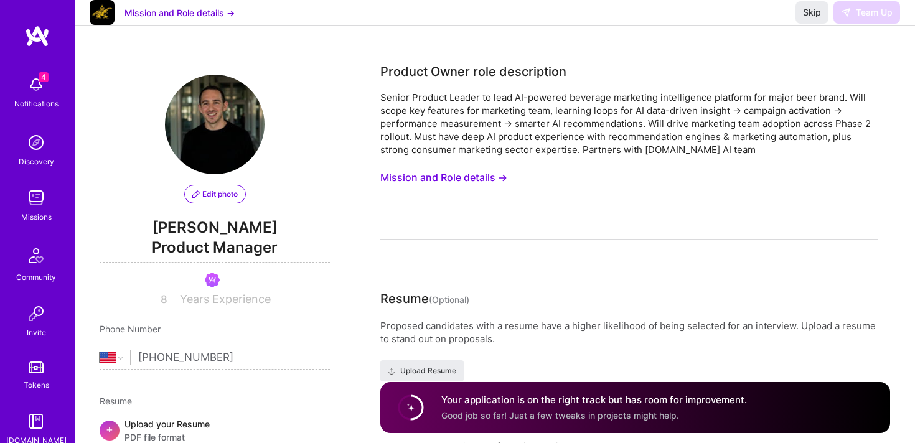
click at [721, 388] on div "Your application is on the right track but has room for improvement. Good job s…" at bounding box center [635, 407] width 510 height 51
click at [864, 22] on div "Skip Team Up" at bounding box center [847, 12] width 105 height 22
click at [815, 19] on span "Skip" at bounding box center [812, 12] width 18 height 12
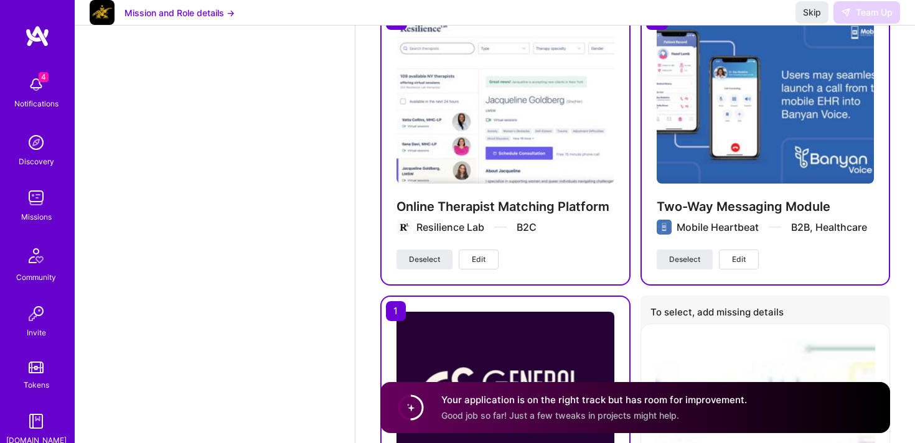
scroll to position [1626, 0]
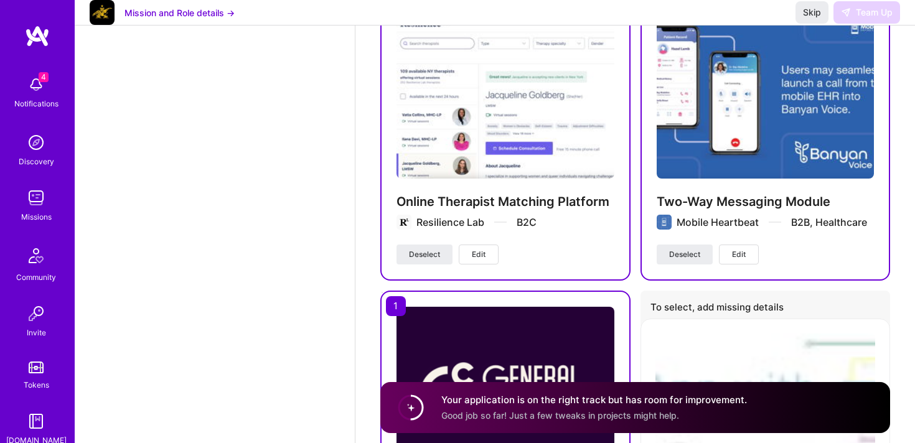
click at [482, 252] on span "Edit" at bounding box center [479, 254] width 14 height 11
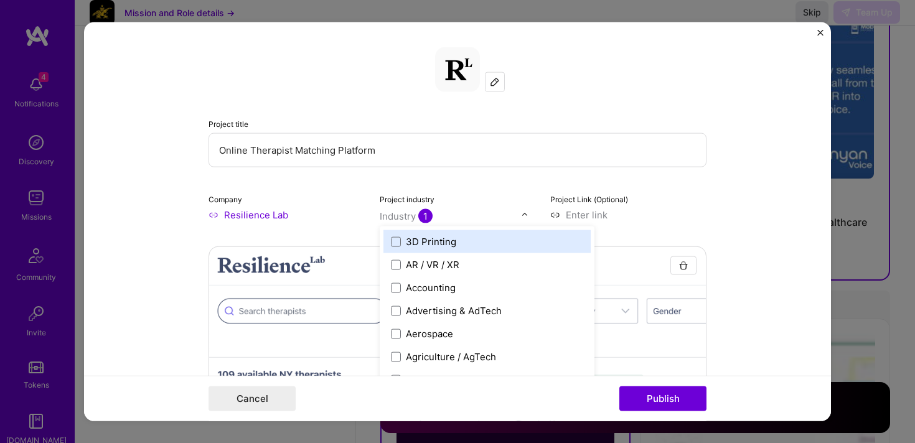
click at [422, 212] on span "1" at bounding box center [425, 216] width 14 height 14
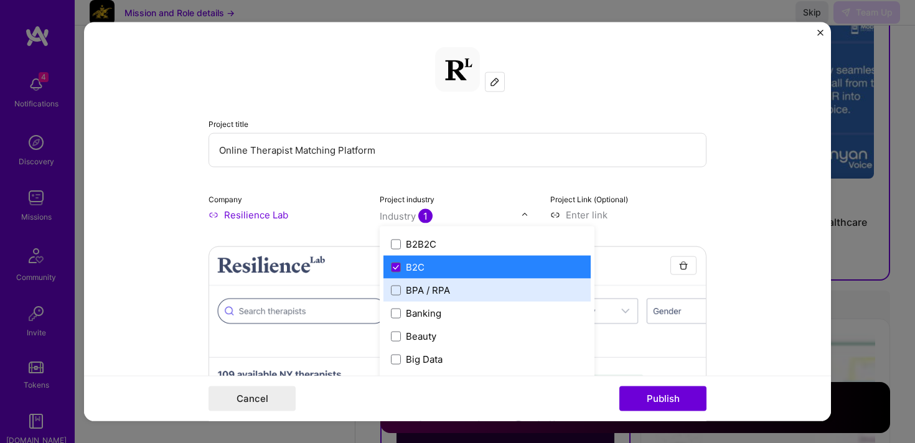
scroll to position [375, 0]
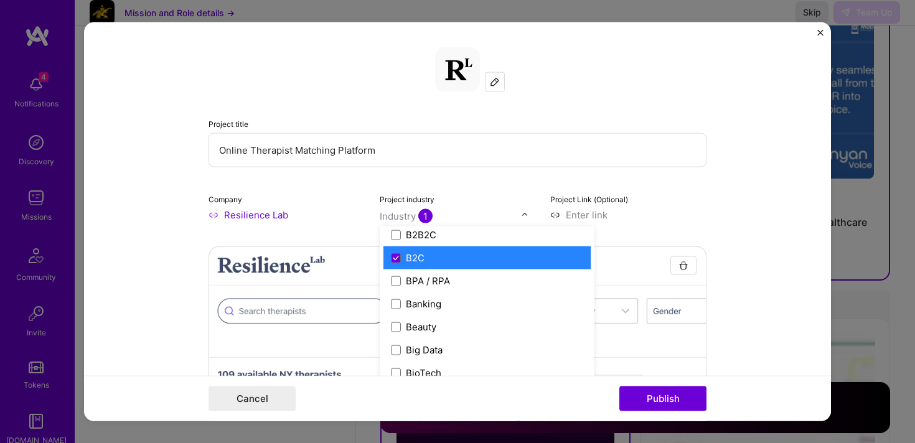
click at [447, 261] on label "B2C" at bounding box center [487, 257] width 192 height 13
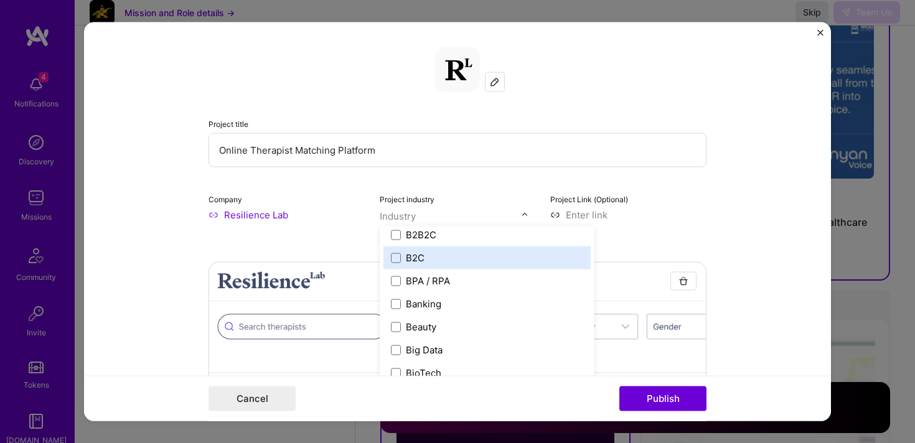
click at [447, 261] on label "B2C" at bounding box center [487, 257] width 192 height 13
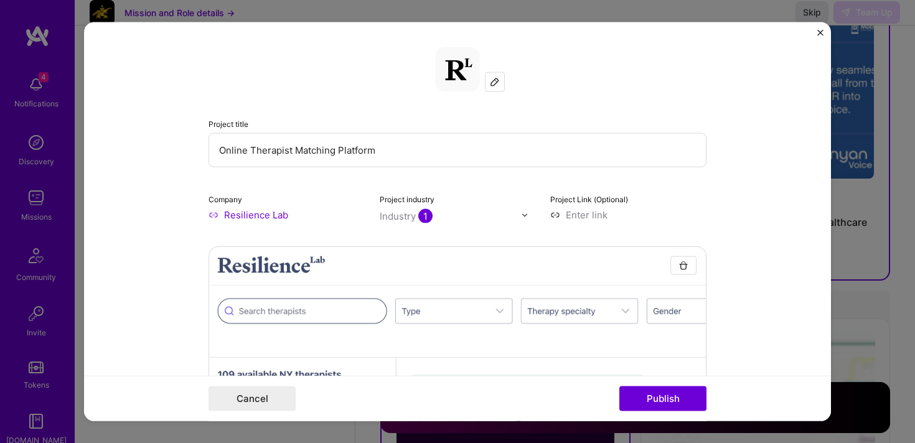
click at [763, 310] on form "Project title Online Therapist Matching Platform Company Resilience Lab Project…" at bounding box center [457, 221] width 747 height 399
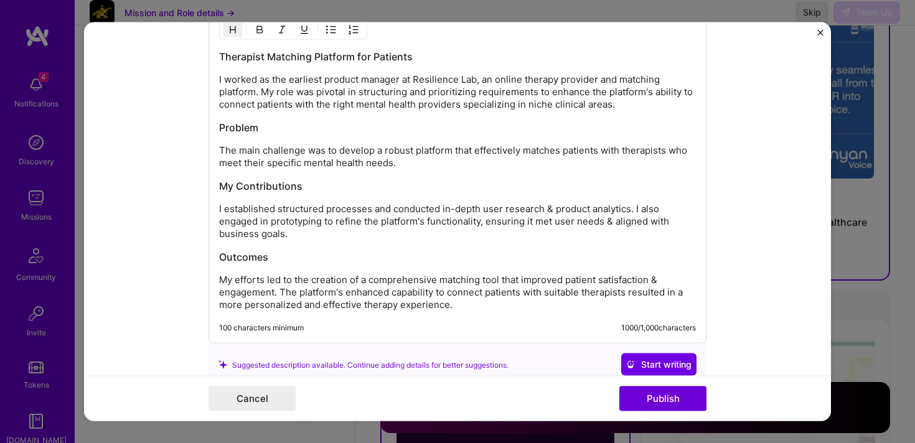
scroll to position [1731, 0]
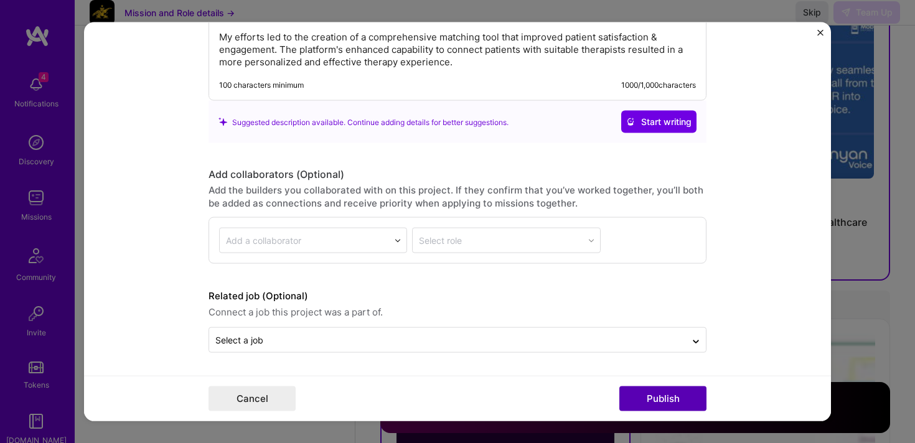
click at [669, 401] on button "Publish" at bounding box center [662, 398] width 87 height 25
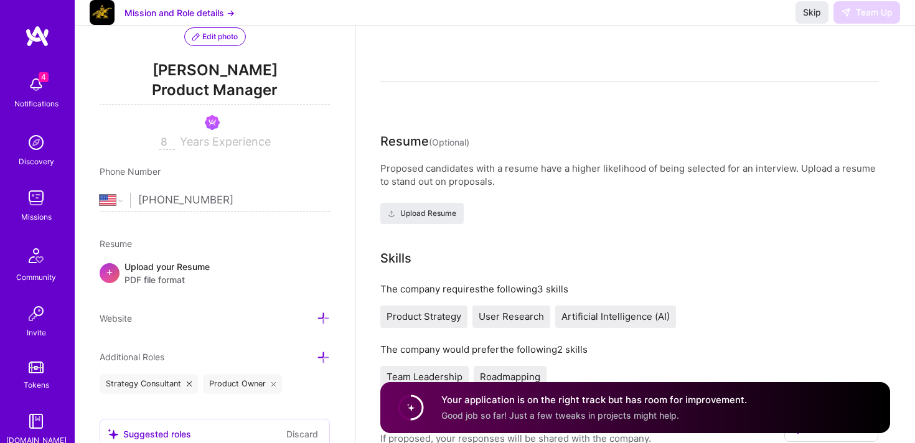
scroll to position [0, 0]
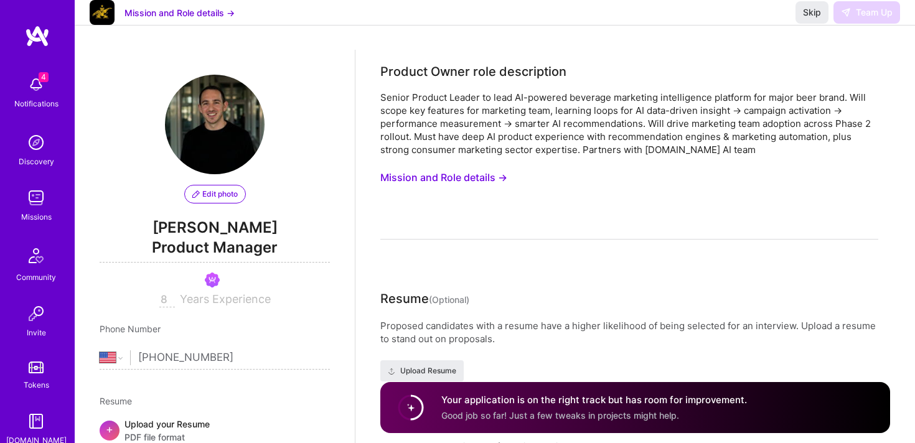
click at [870, 20] on div "Skip Team Up" at bounding box center [847, 12] width 105 height 22
click at [809, 19] on span "Skip" at bounding box center [812, 12] width 18 height 12
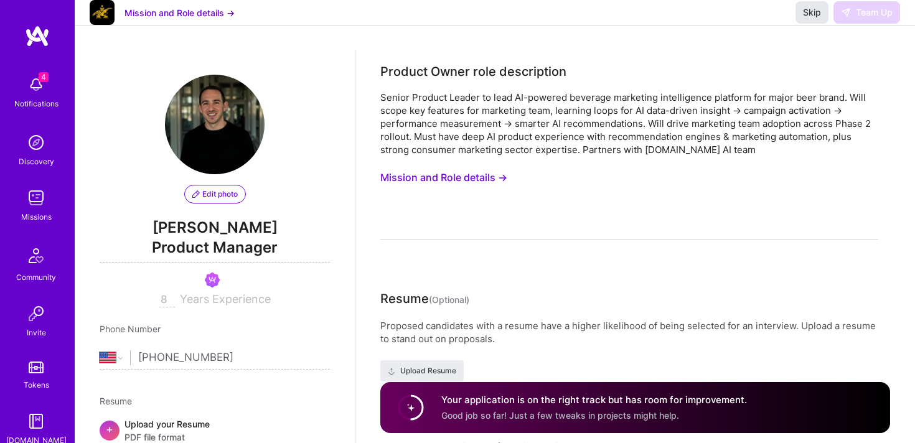
click at [809, 19] on span "Skip" at bounding box center [812, 12] width 18 height 12
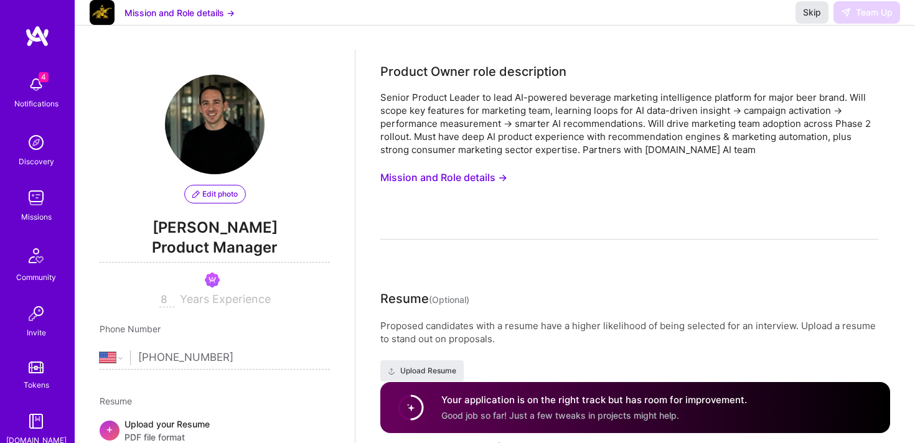
click at [809, 19] on span "Skip" at bounding box center [812, 12] width 18 height 12
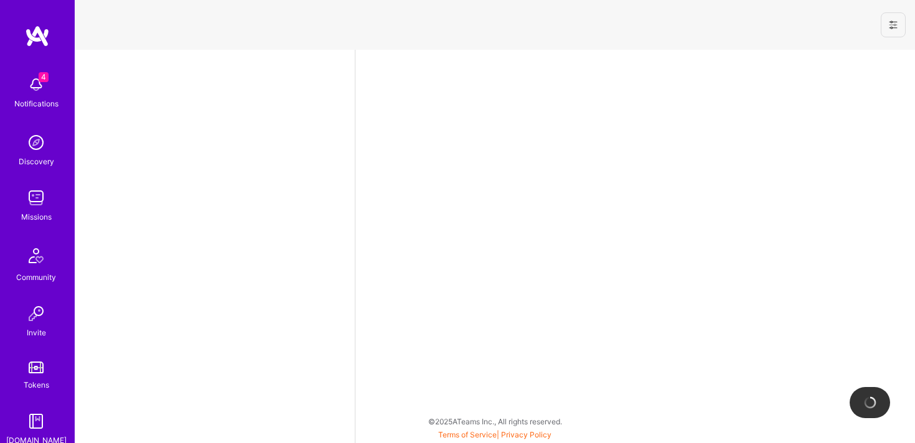
select select "US"
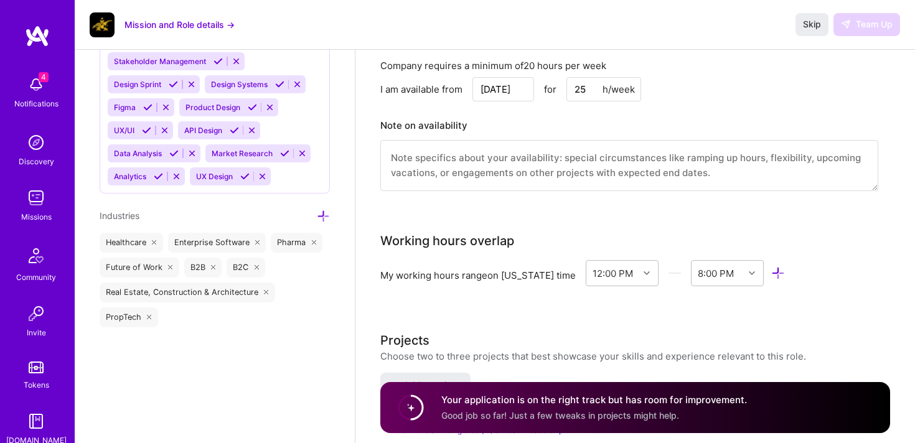
scroll to position [1173, 0]
click at [630, 273] on div "12:00 PM" at bounding box center [621, 274] width 73 height 26
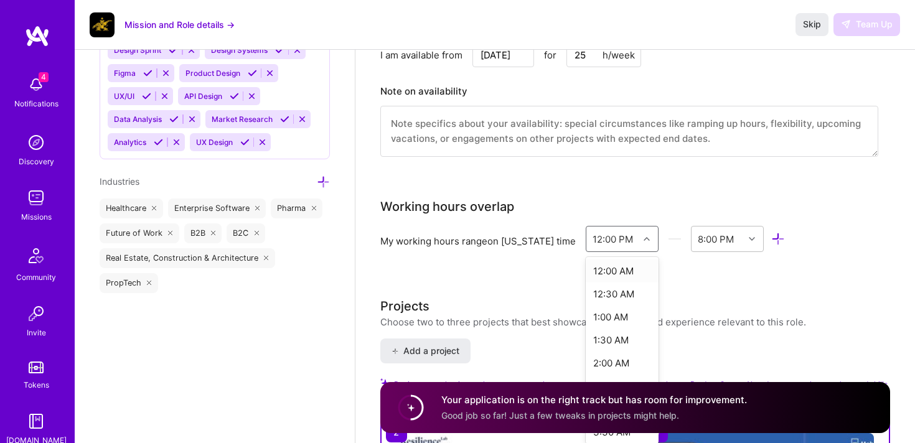
scroll to position [1213, 0]
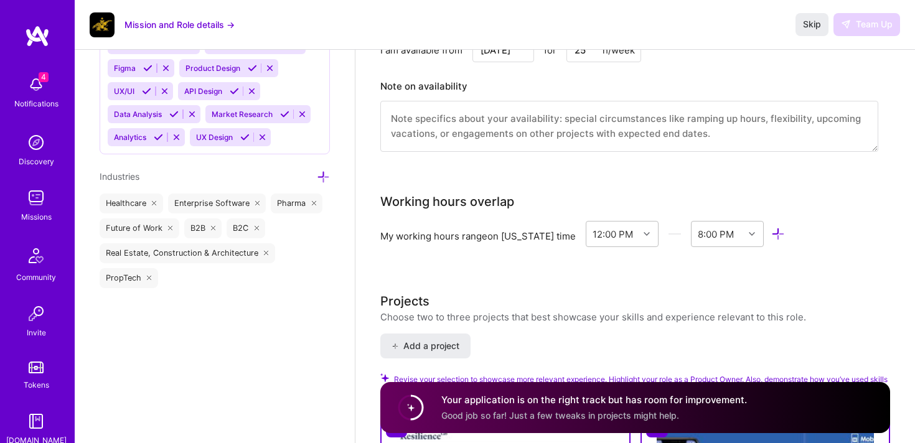
click at [684, 263] on div "My working hours range on New York time 12:00 PM 8:00 PM Do you want to save th…" at bounding box center [629, 244] width 498 height 46
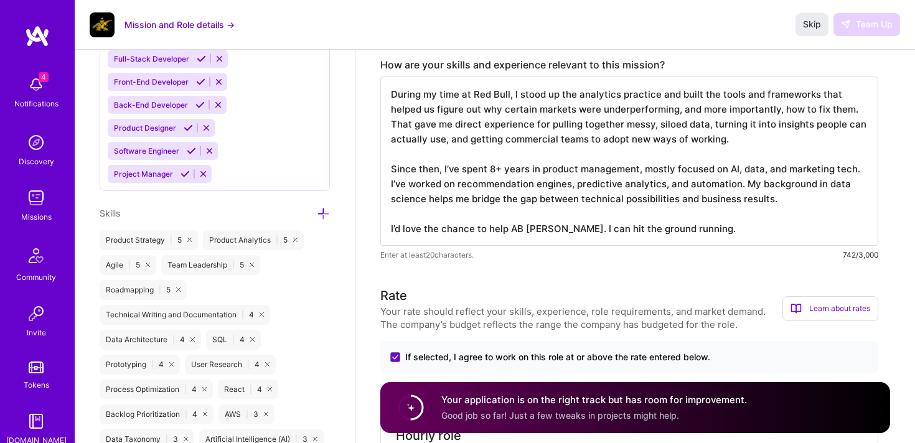
scroll to position [555, 0]
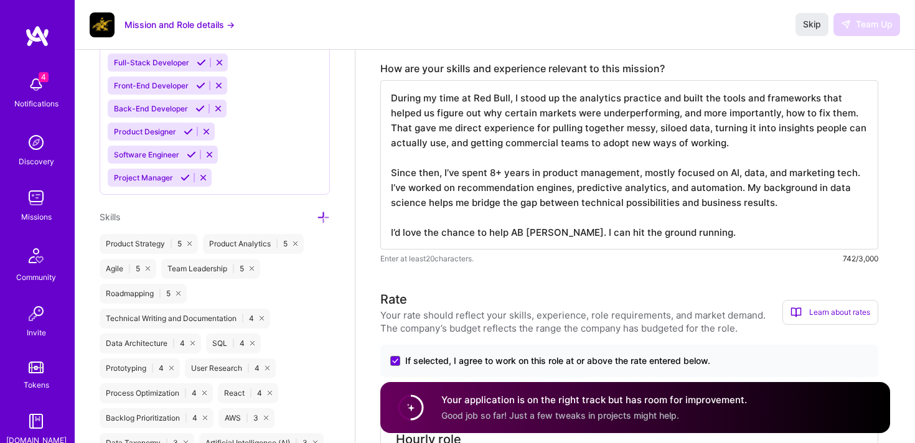
click at [692, 235] on textarea "During my time at Red Bull, I stood up the analytics practice and built the too…" at bounding box center [629, 164] width 498 height 169
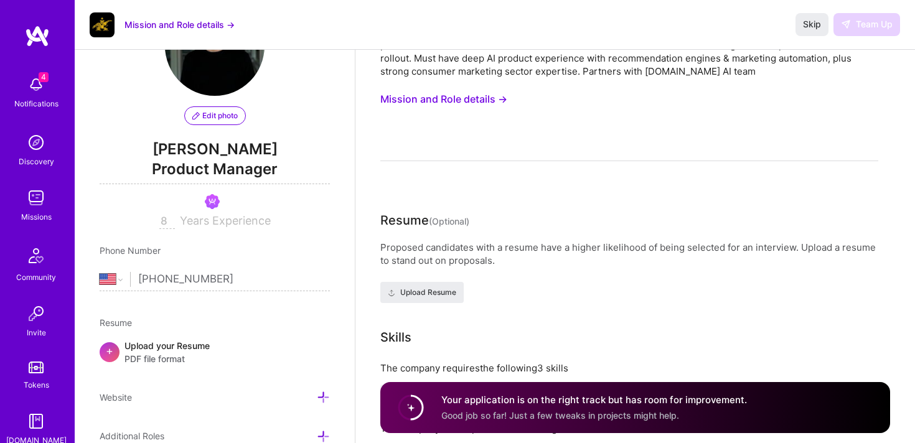
scroll to position [0, 0]
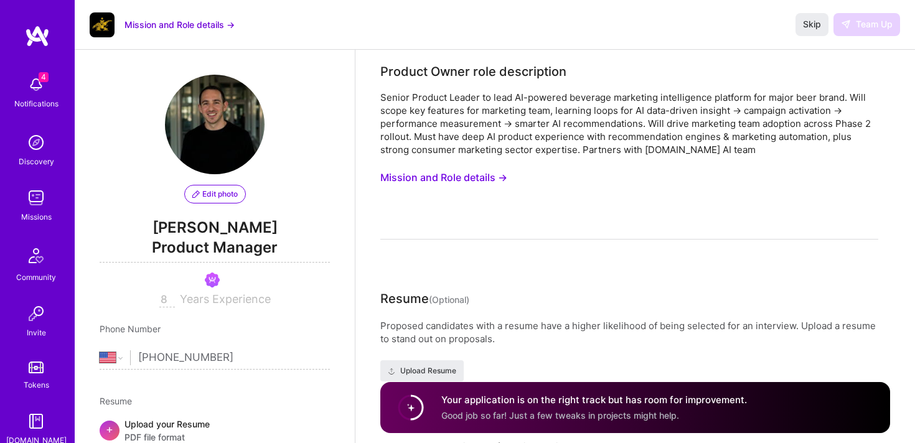
click at [766, 113] on div "Senior Product Leader to lead AI-powered beverage marketing intelligence platfo…" at bounding box center [629, 123] width 498 height 65
click at [602, 398] on h4 "Your application is on the right track but has room for improvement." at bounding box center [593, 399] width 305 height 13
click at [810, 27] on span "Skip" at bounding box center [812, 24] width 18 height 12
click at [902, 16] on div "Mission and Role details → Skip Team Up" at bounding box center [495, 25] width 840 height 50
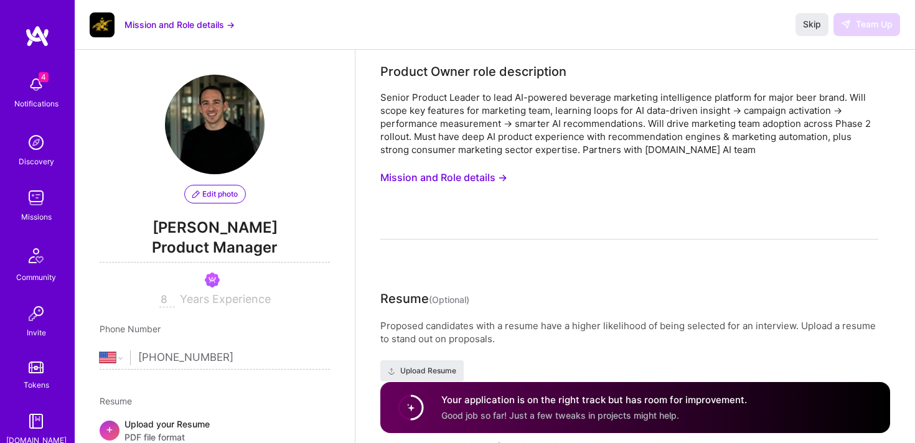
click at [869, 24] on div "Skip Team Up" at bounding box center [847, 24] width 105 height 22
click at [816, 14] on button "Skip" at bounding box center [811, 24] width 33 height 22
click at [816, 25] on span "Skip" at bounding box center [812, 24] width 18 height 12
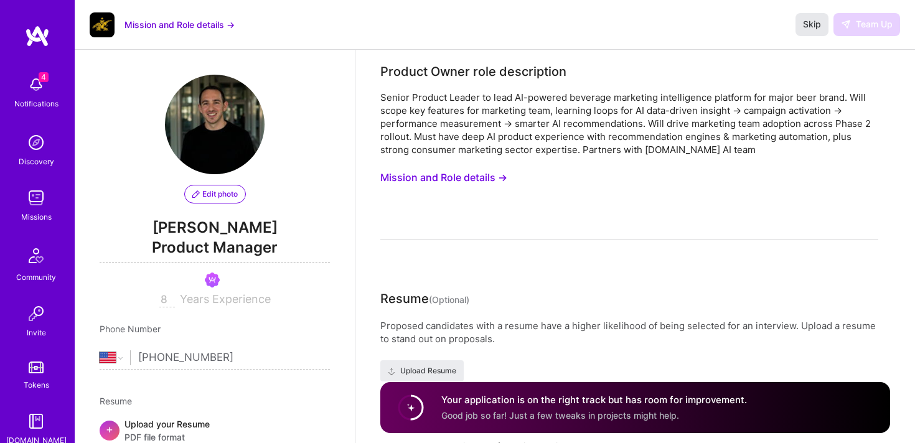
click at [816, 25] on span "Skip" at bounding box center [812, 24] width 18 height 12
click at [816, 49] on div "Mission and Role details → Skip Team Up" at bounding box center [495, 25] width 840 height 50
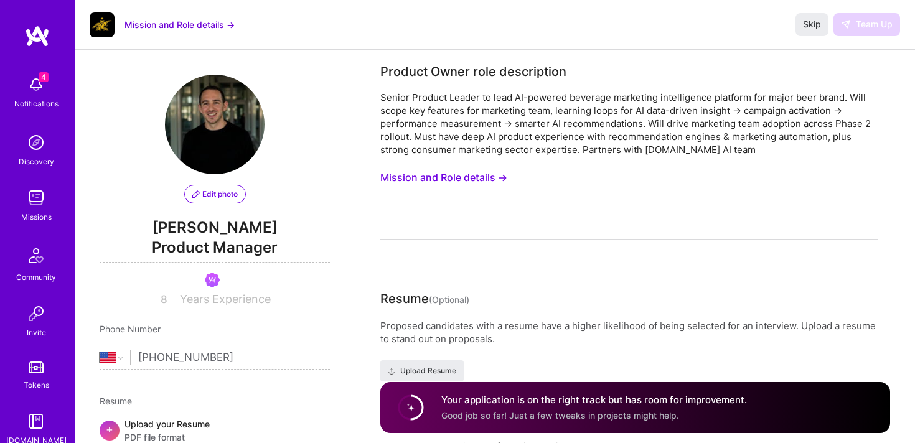
click at [195, 17] on div "Mission and Role details →" at bounding box center [162, 24] width 145 height 25
click at [714, 203] on div "Senior Product Leader to lead AI-powered beverage marketing intelligence platfo…" at bounding box center [629, 165] width 498 height 149
click at [37, 208] on img at bounding box center [36, 197] width 25 height 25
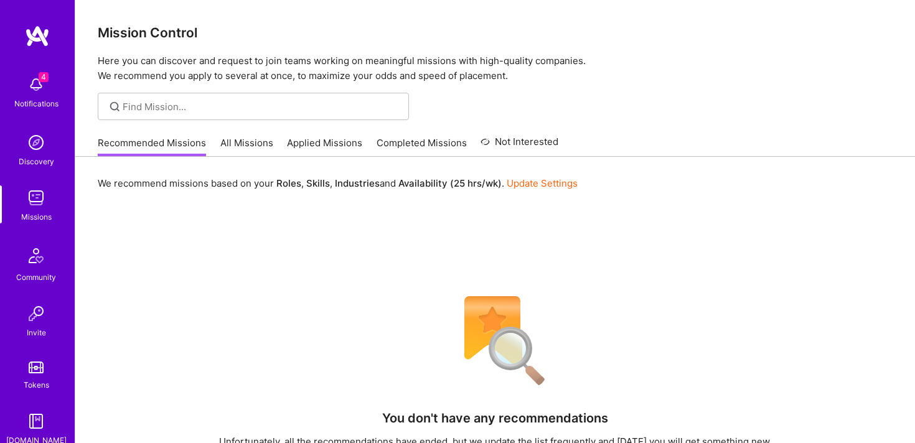
click at [256, 141] on link "All Missions" at bounding box center [246, 146] width 53 height 21
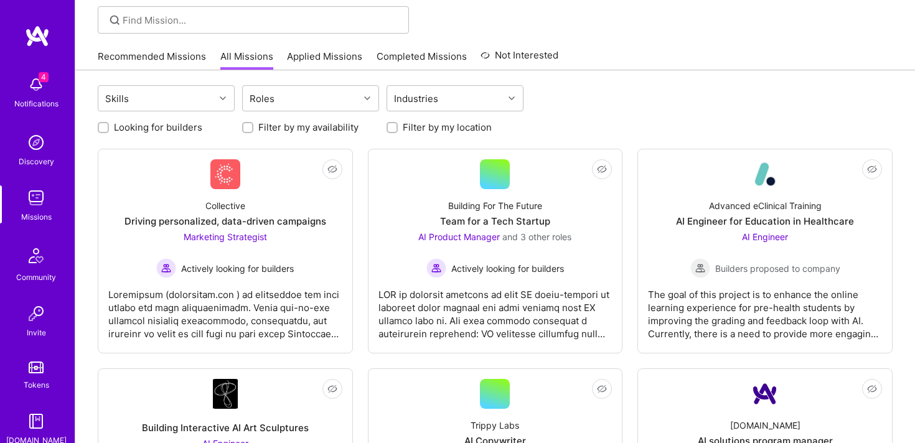
scroll to position [89, 0]
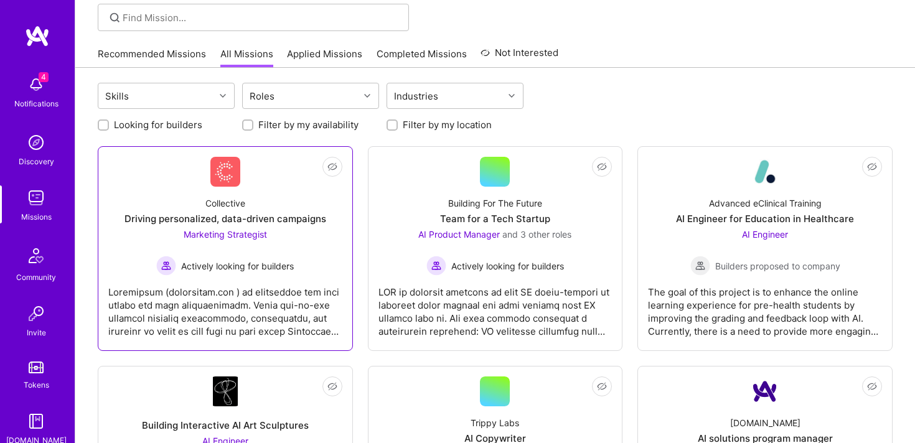
click at [243, 259] on span "Actively looking for builders" at bounding box center [237, 265] width 113 height 13
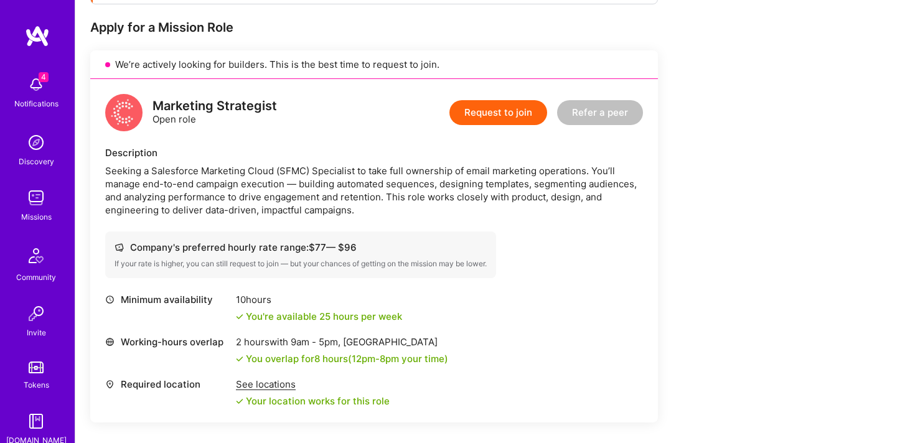
scroll to position [242, 0]
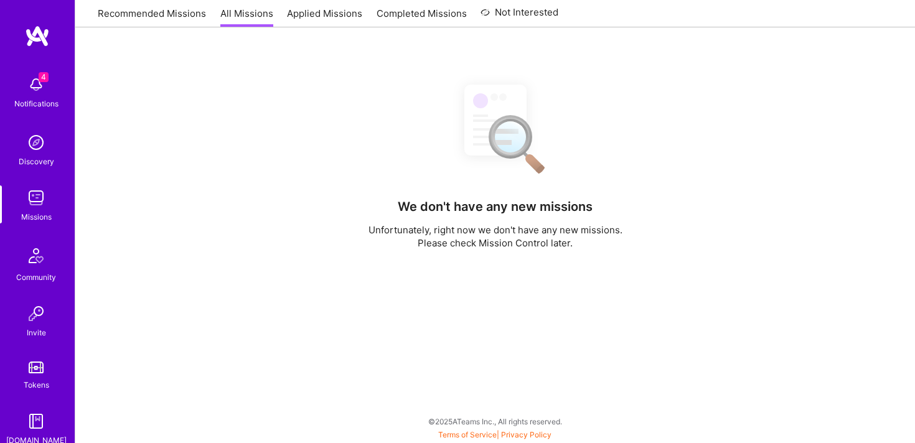
scroll to position [89, 0]
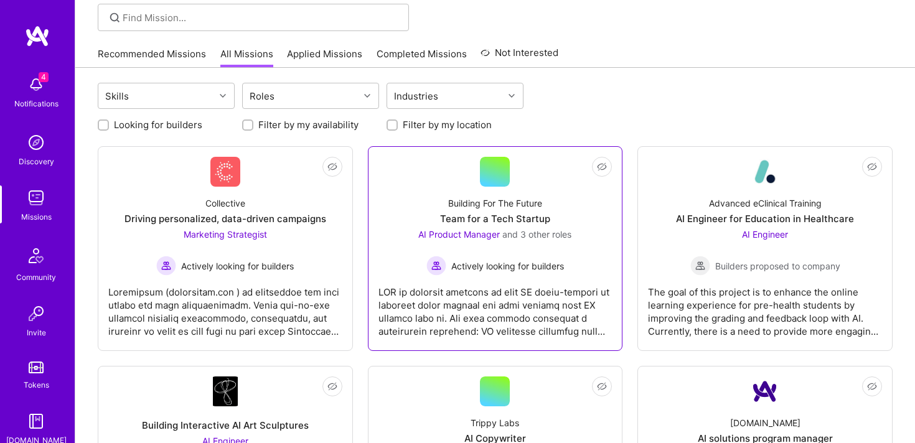
click at [582, 253] on div "Building For The Future Team for a Tech Startup AI Product Manager and 3 other …" at bounding box center [495, 231] width 234 height 89
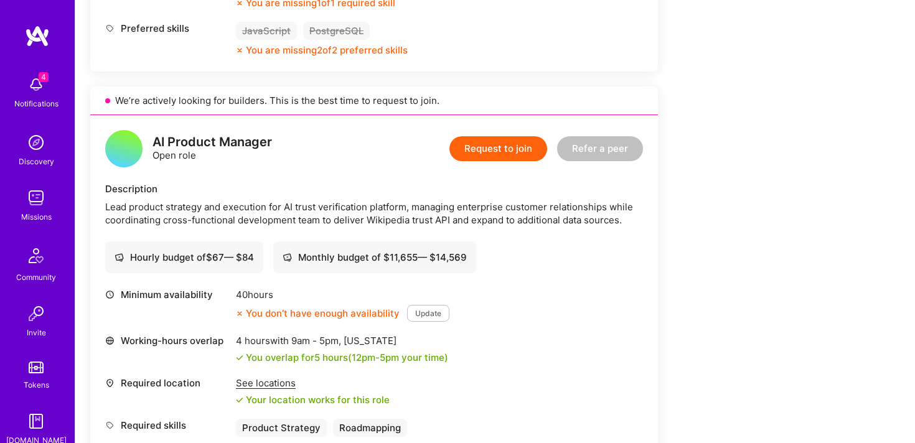
scroll to position [1554, 0]
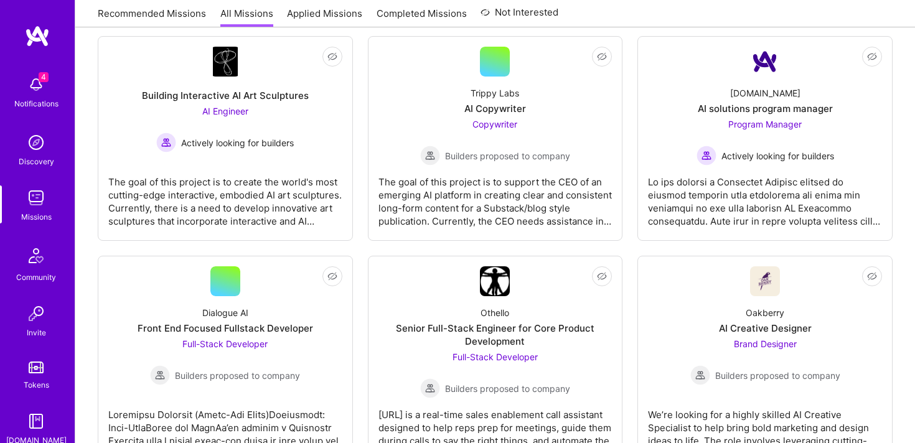
scroll to position [419, 0]
click at [783, 106] on div "AI solutions program manager" at bounding box center [764, 107] width 135 height 13
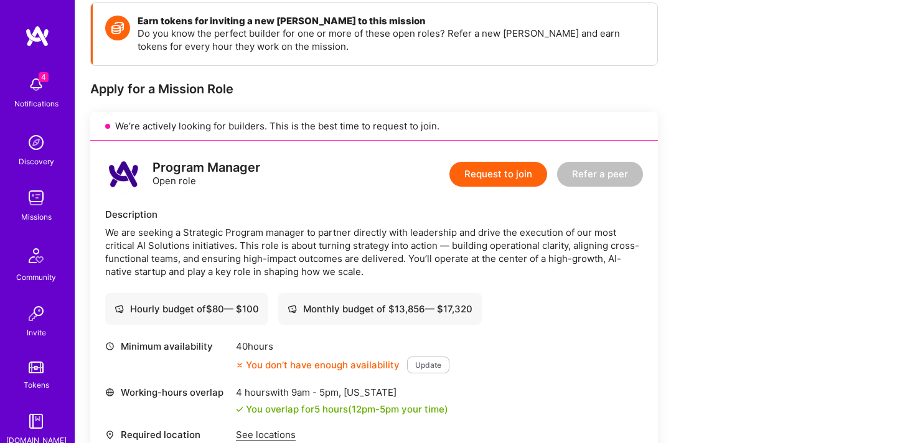
scroll to position [180, 0]
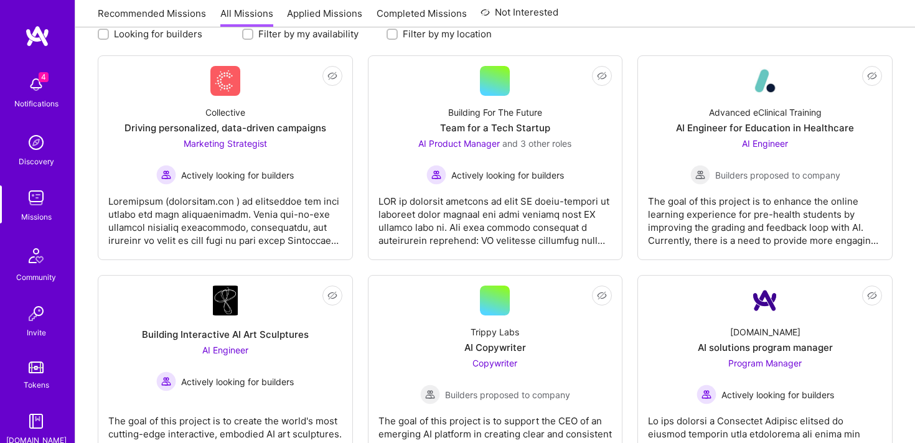
scroll to position [419, 0]
